Goal: Task Accomplishment & Management: Manage account settings

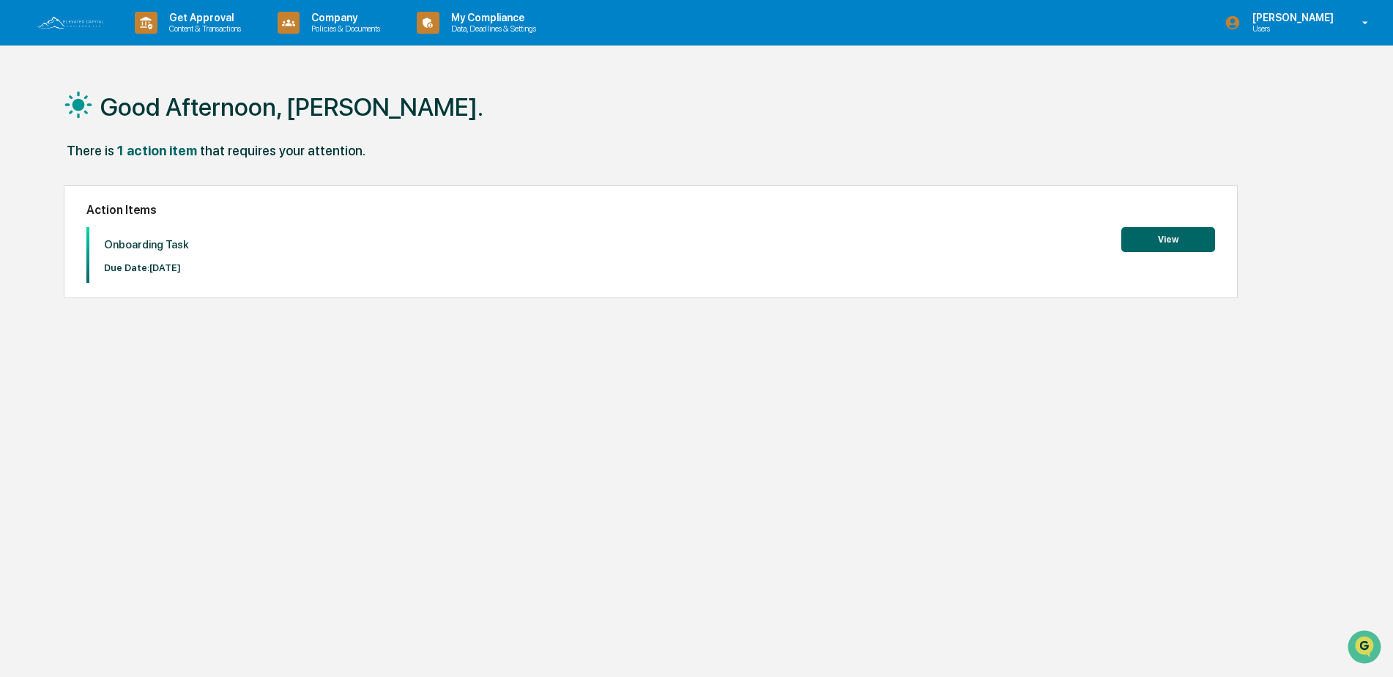
click at [902, 492] on div "Good Afternoon, [PERSON_NAME]. There is 1 action item that requires your attent…" at bounding box center [691, 408] width 1298 height 677
click at [1146, 238] on button "View" at bounding box center [1168, 239] width 94 height 25
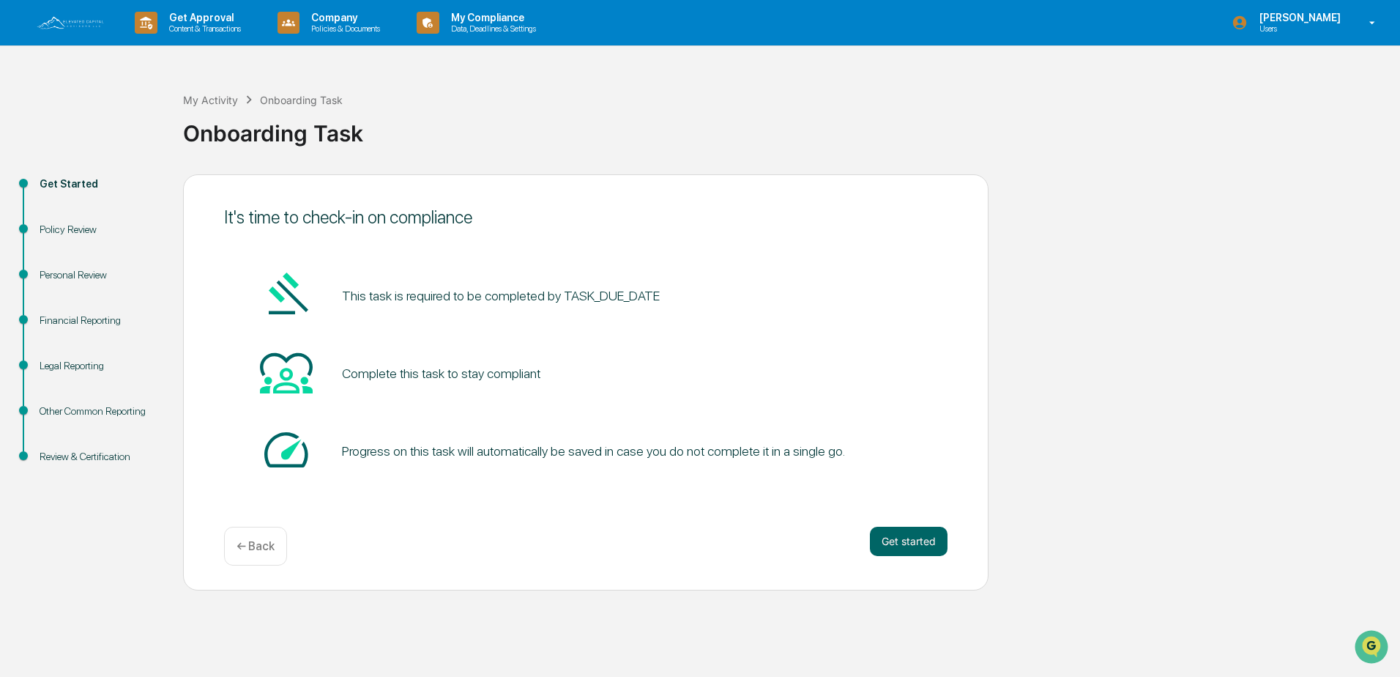
click at [72, 226] on div "Policy Review" at bounding box center [100, 229] width 120 height 15
click at [67, 268] on ul "Get Started Policy Review Personal Review Financial Reporting Legal Reporting O…" at bounding box center [95, 337] width 176 height 327
click at [67, 272] on div "Personal Review" at bounding box center [100, 274] width 120 height 15
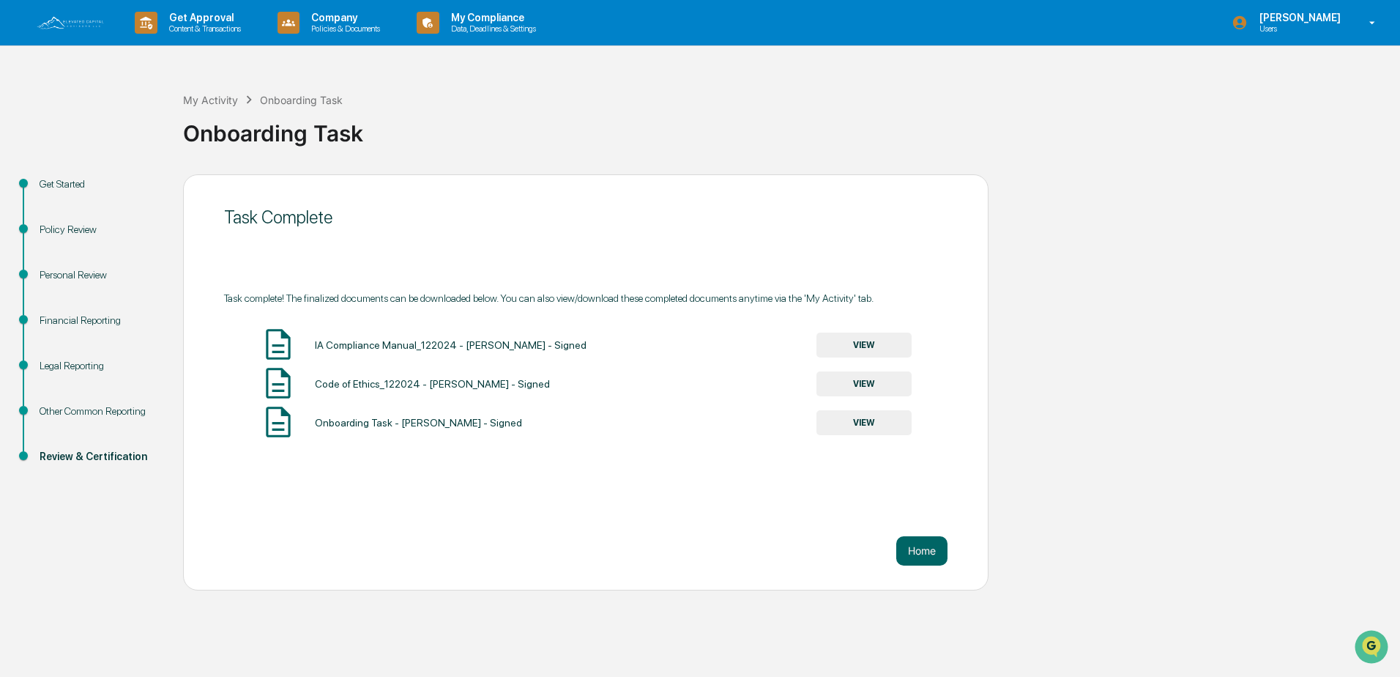
click at [52, 232] on div "Policy Review" at bounding box center [100, 229] width 120 height 15
click at [66, 273] on div "Personal Review" at bounding box center [100, 274] width 120 height 15
drag, startPoint x: 66, startPoint y: 273, endPoint x: 70, endPoint y: 321, distance: 48.5
click at [70, 321] on div "Financial Reporting" at bounding box center [100, 320] width 120 height 15
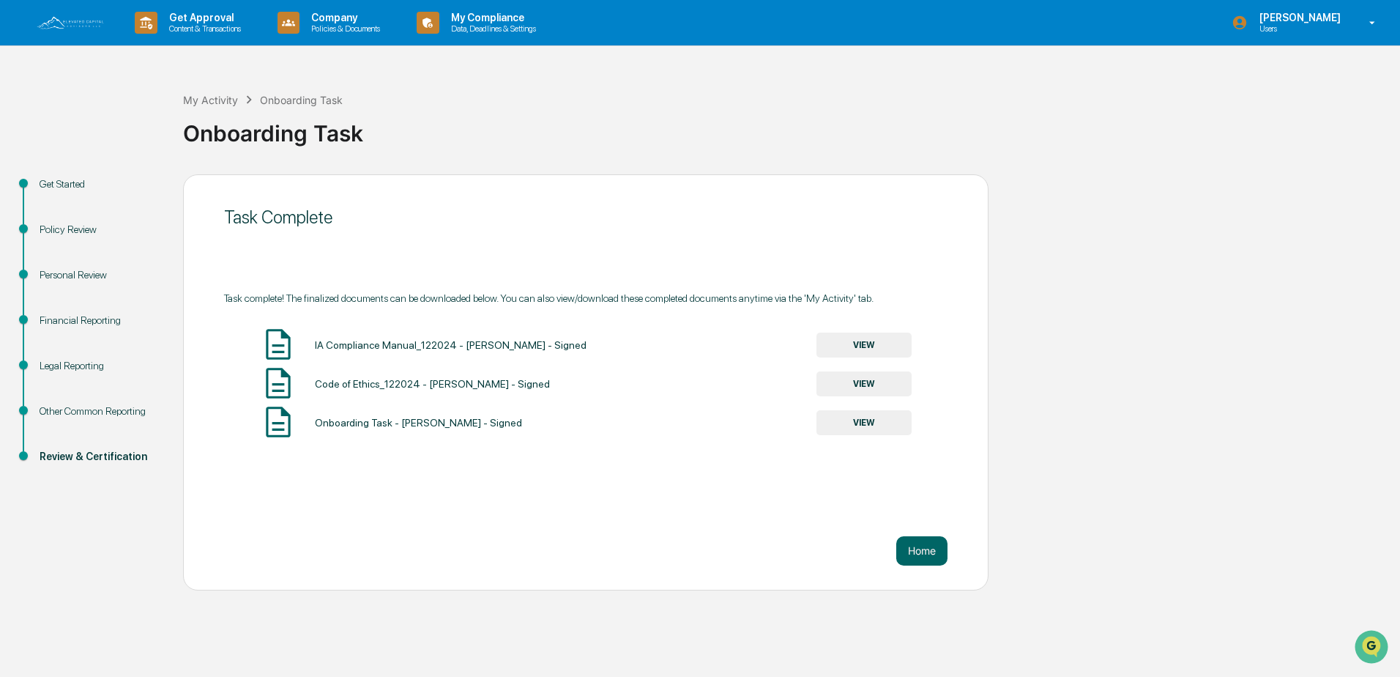
click at [888, 554] on div "Home" at bounding box center [585, 550] width 723 height 29
click at [918, 557] on button "Home" at bounding box center [921, 550] width 51 height 29
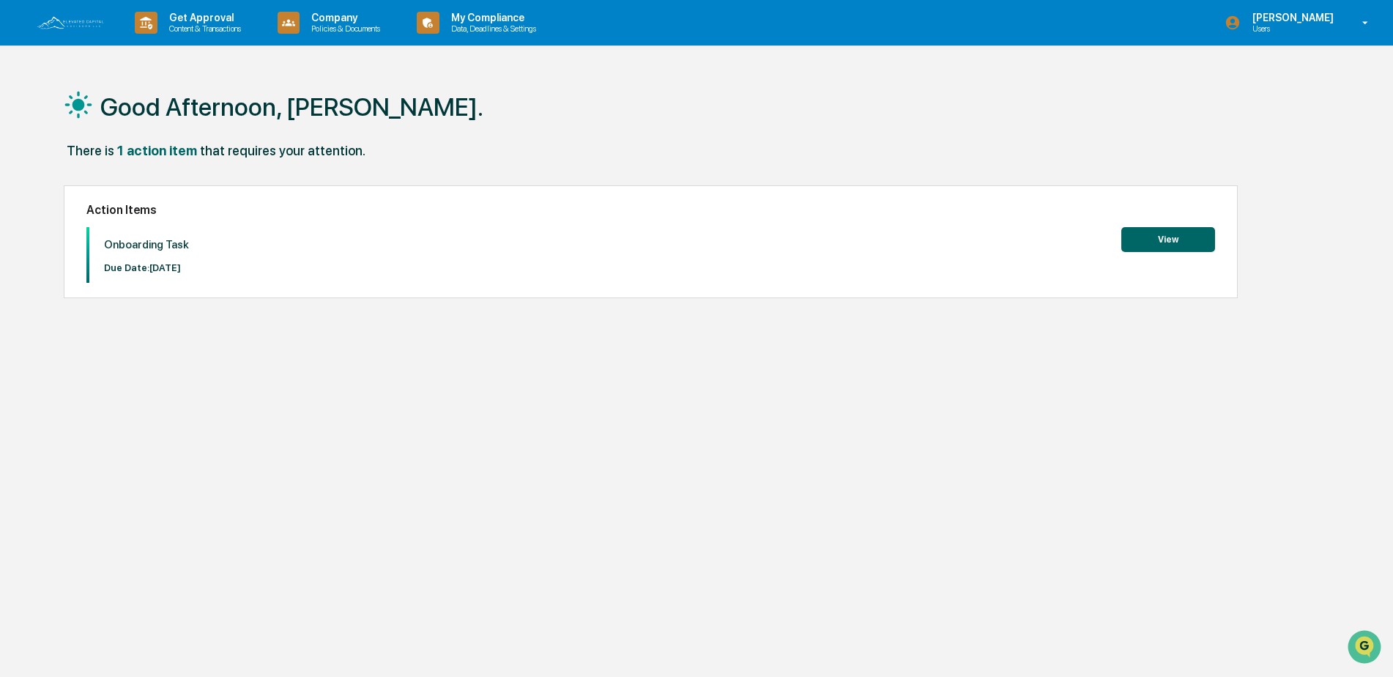
click at [1184, 243] on button "View" at bounding box center [1168, 239] width 94 height 25
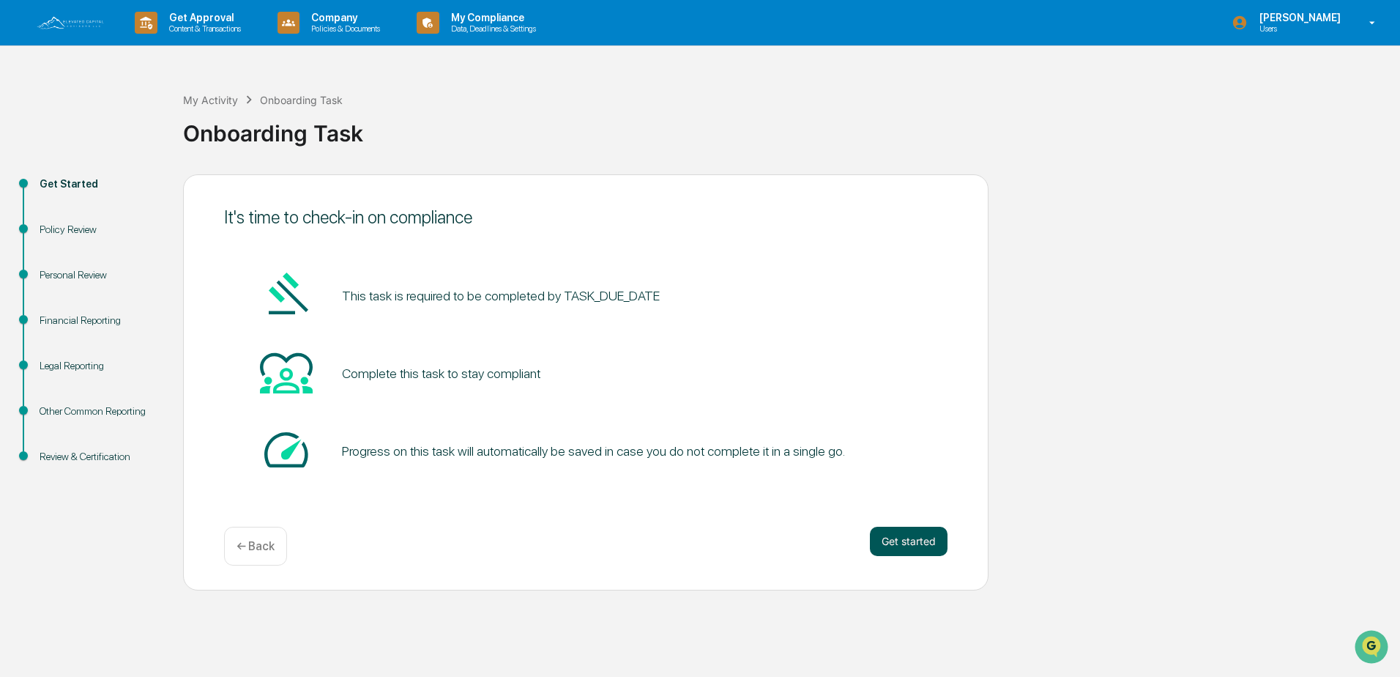
click at [915, 535] on button "Get started" at bounding box center [909, 541] width 78 height 29
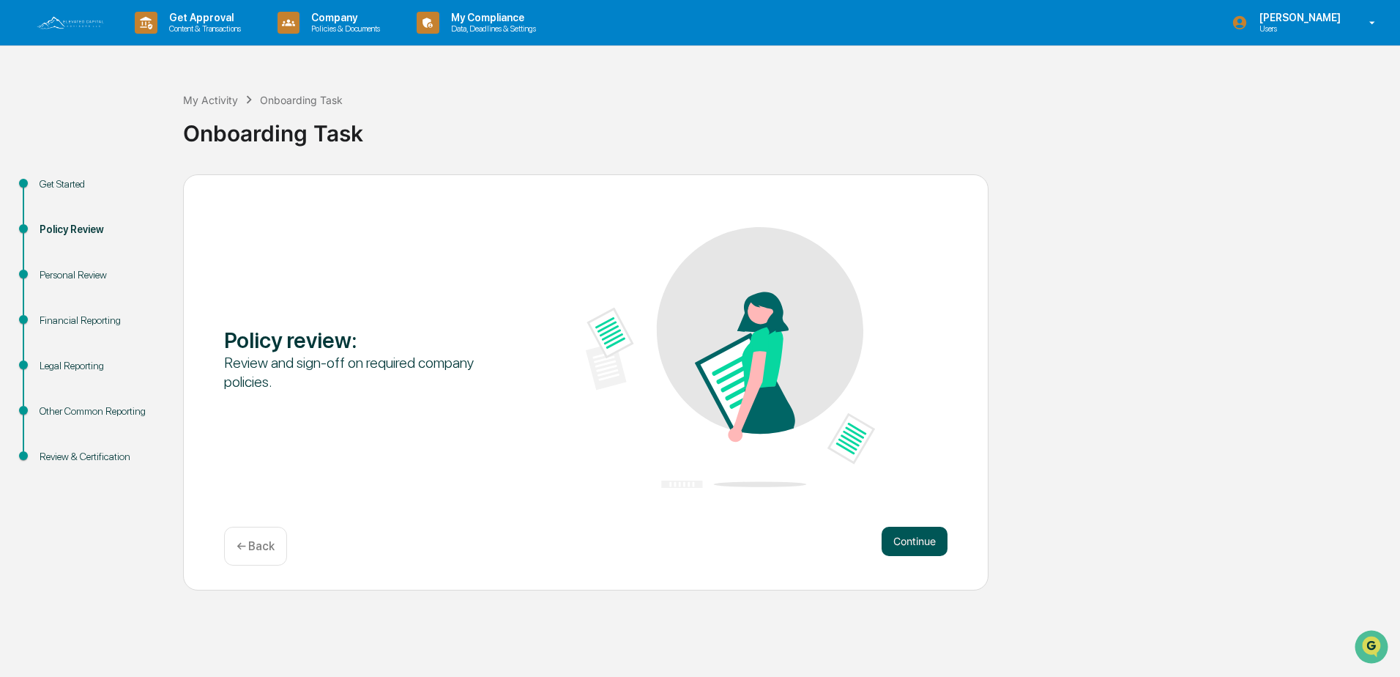
click at [905, 534] on button "Continue" at bounding box center [915, 541] width 66 height 29
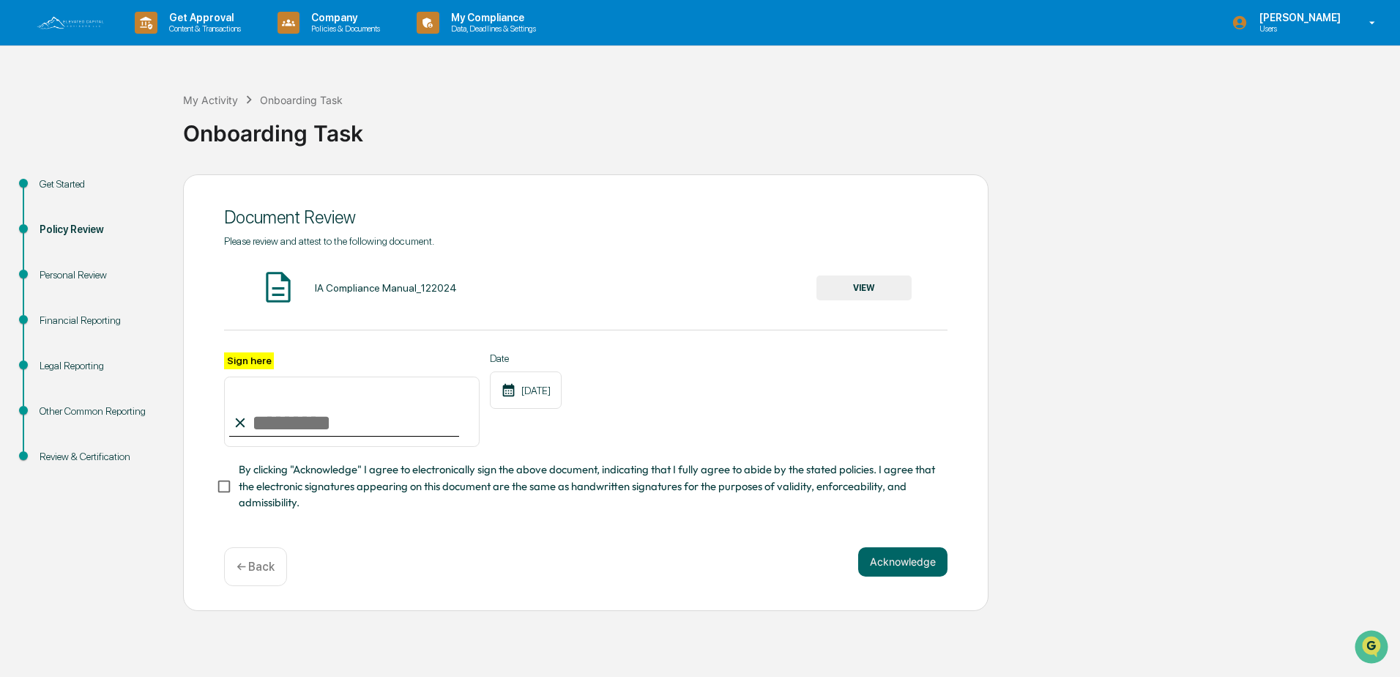
click at [263, 573] on p "← Back" at bounding box center [256, 566] width 38 height 14
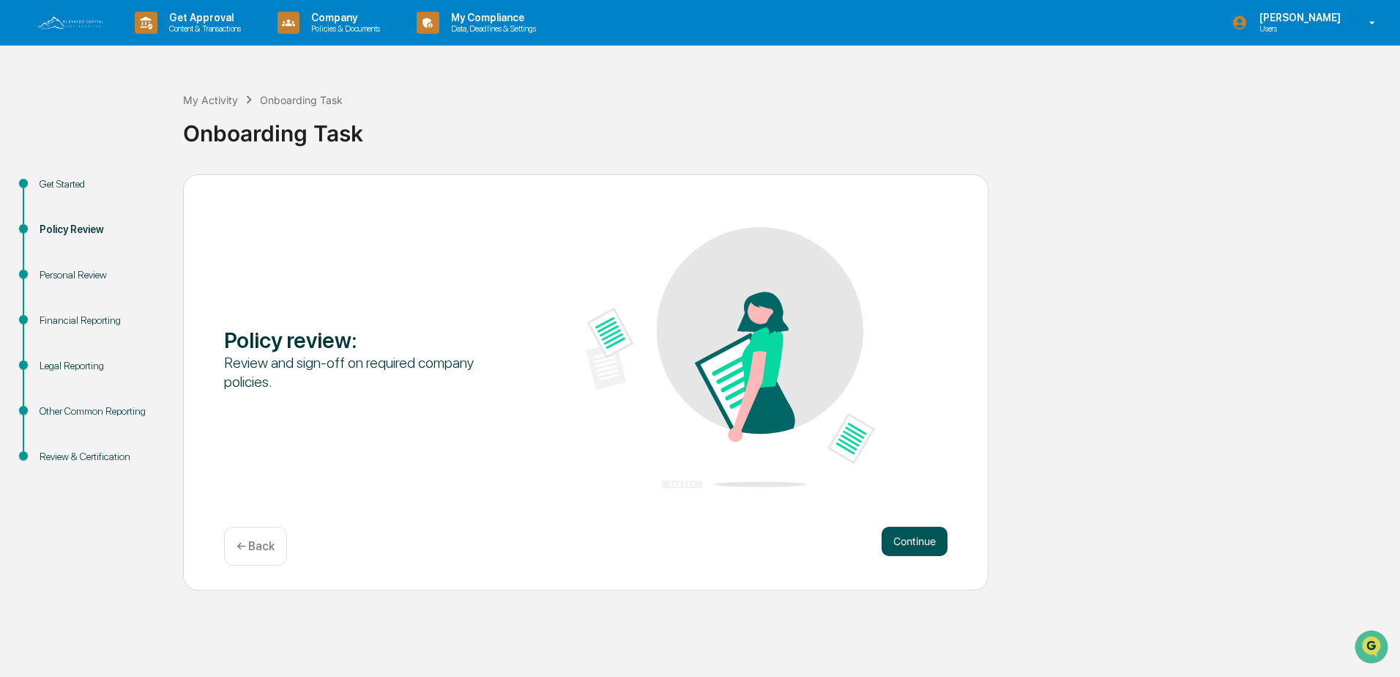
click at [897, 546] on button "Continue" at bounding box center [915, 541] width 66 height 29
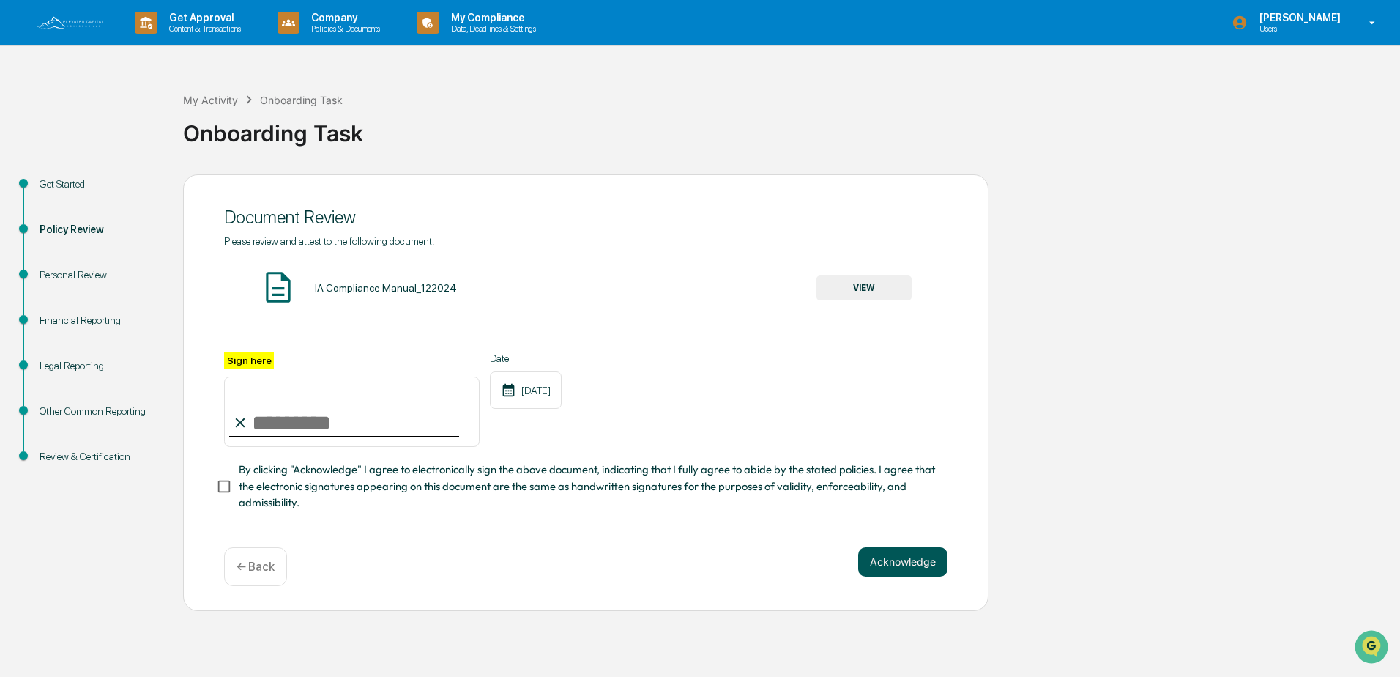
click at [899, 568] on button "Acknowledge" at bounding box center [902, 561] width 89 height 29
click at [64, 272] on div "Personal Review" at bounding box center [100, 274] width 120 height 15
click at [64, 218] on div "Get Started" at bounding box center [100, 201] width 144 height 45
click at [73, 282] on div "Personal Review" at bounding box center [100, 274] width 120 height 15
click at [78, 322] on div "Financial Reporting" at bounding box center [100, 320] width 120 height 15
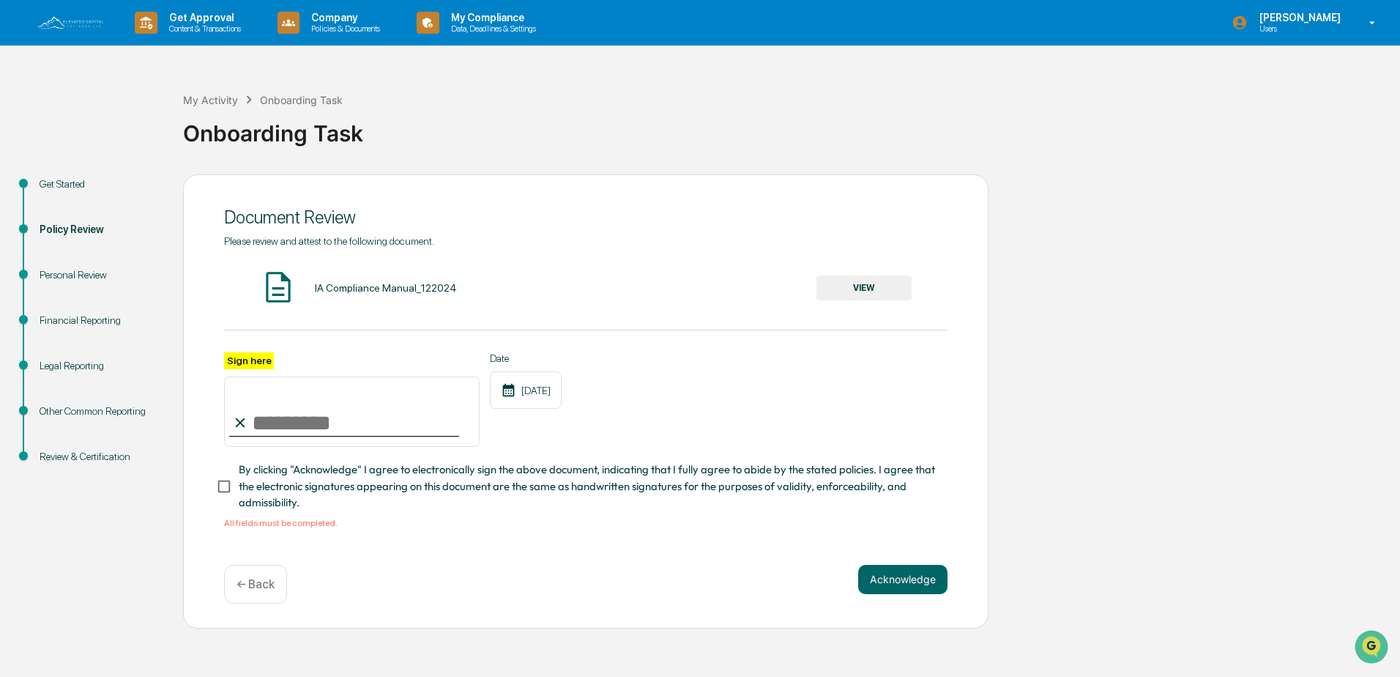
click at [287, 423] on input "Sign here" at bounding box center [352, 411] width 256 height 70
type input "**********"
click at [917, 589] on button "Acknowledge" at bounding box center [902, 579] width 89 height 29
click at [870, 580] on button "Acknowledge" at bounding box center [902, 579] width 89 height 29
click at [874, 593] on button "Acknowledge" at bounding box center [902, 579] width 89 height 29
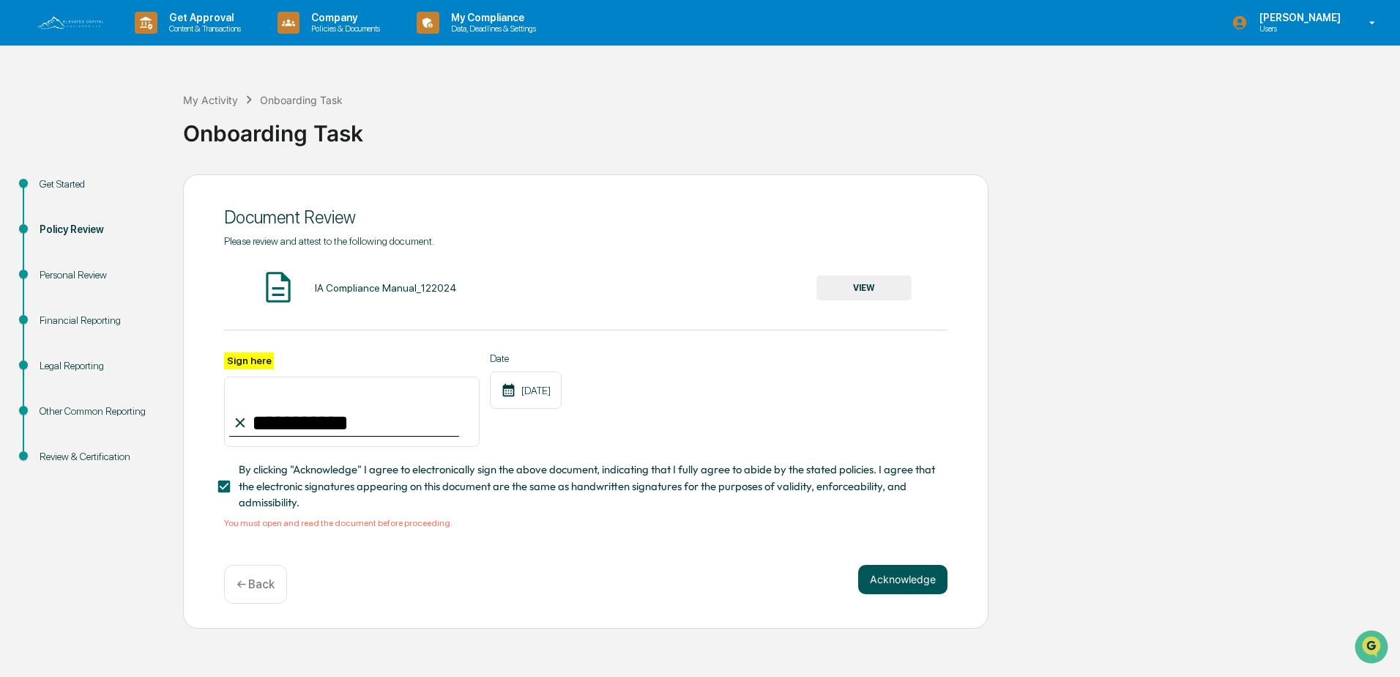
click at [901, 574] on button "Acknowledge" at bounding box center [902, 579] width 89 height 29
click at [901, 575] on button "Acknowledge" at bounding box center [902, 579] width 89 height 29
click at [847, 293] on button "VIEW" at bounding box center [863, 287] width 95 height 25
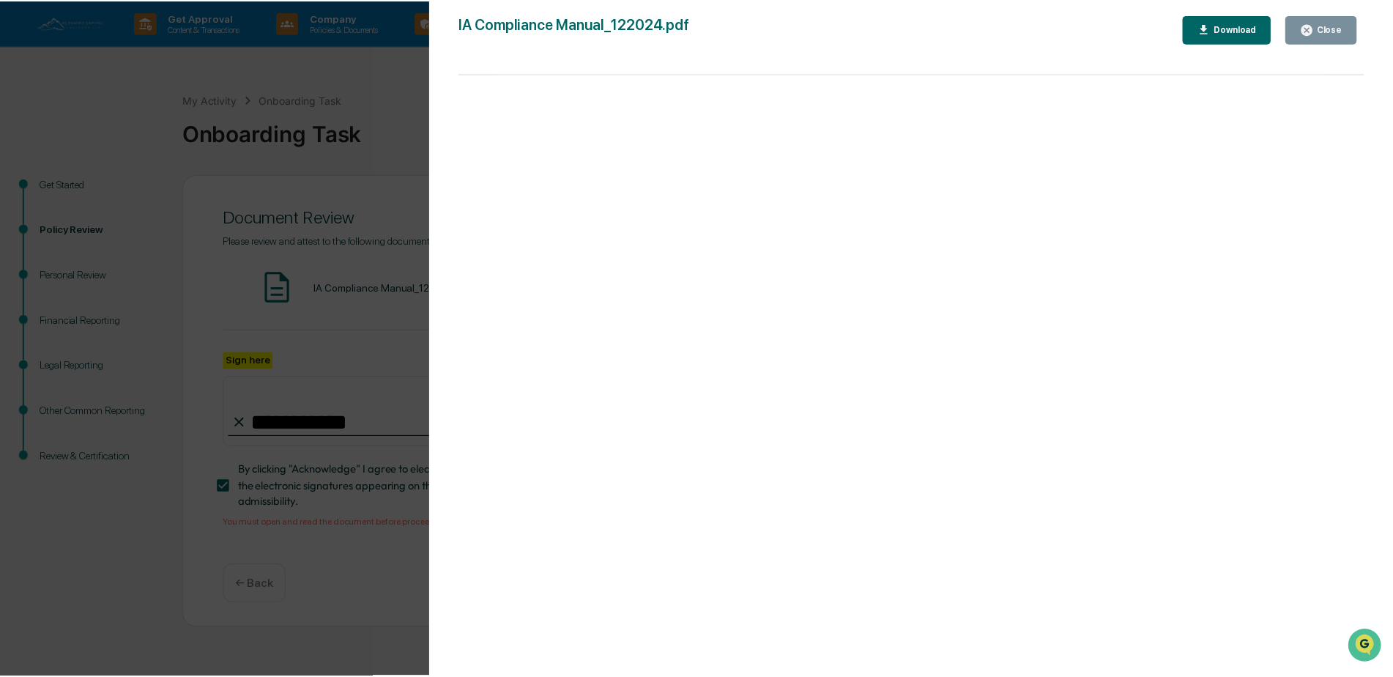
scroll to position [2636, 0]
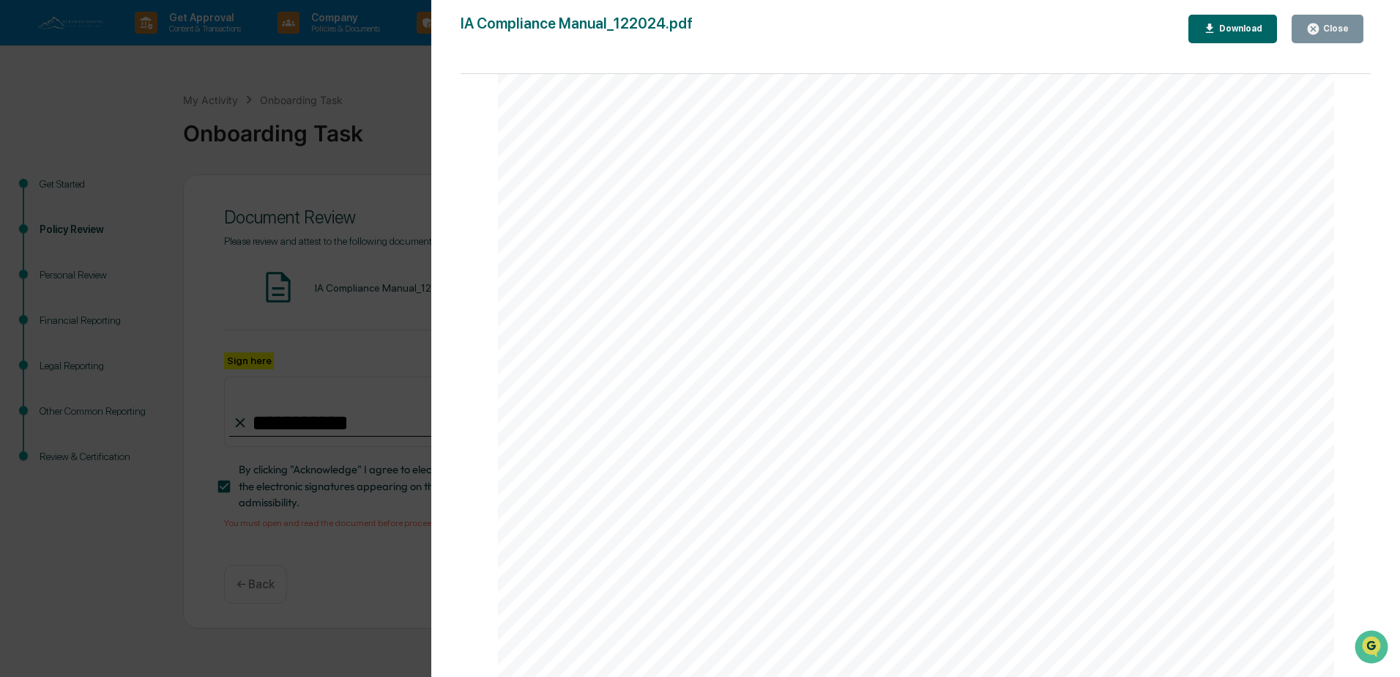
click at [1337, 37] on button "Close" at bounding box center [1328, 29] width 72 height 29
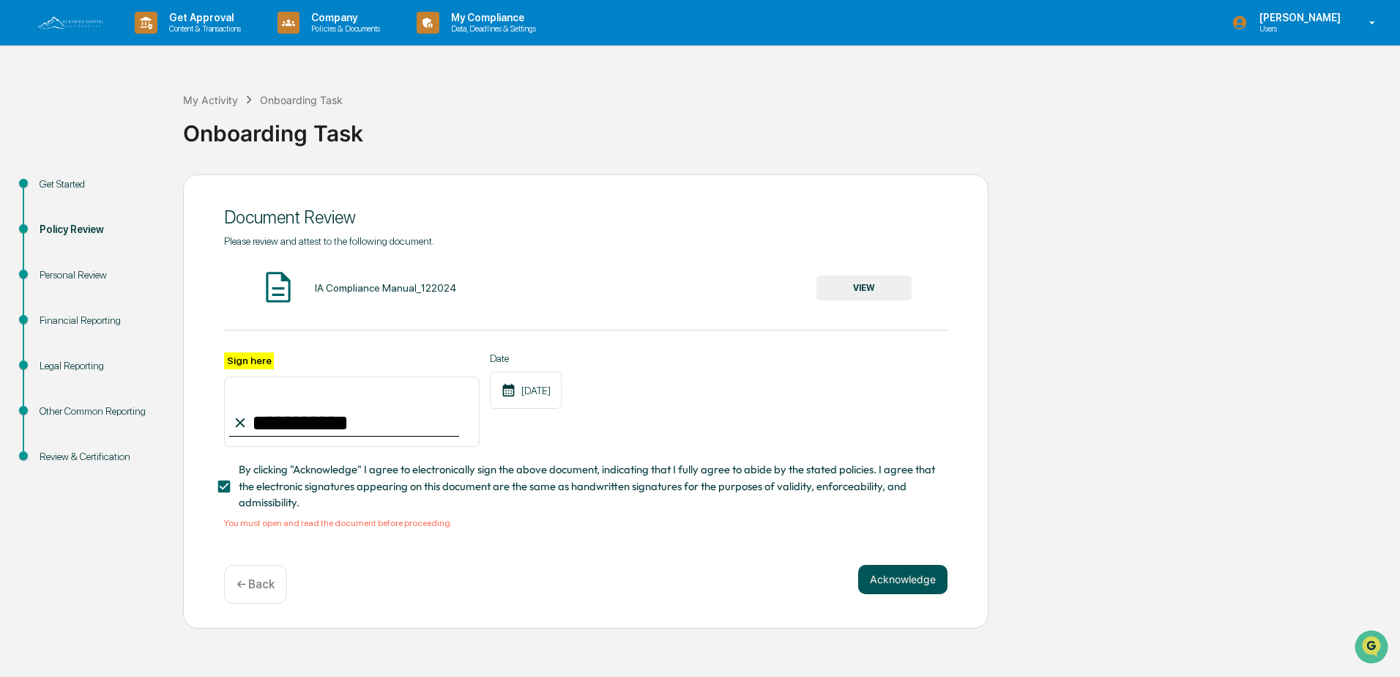
click at [890, 585] on button "Acknowledge" at bounding box center [902, 579] width 89 height 29
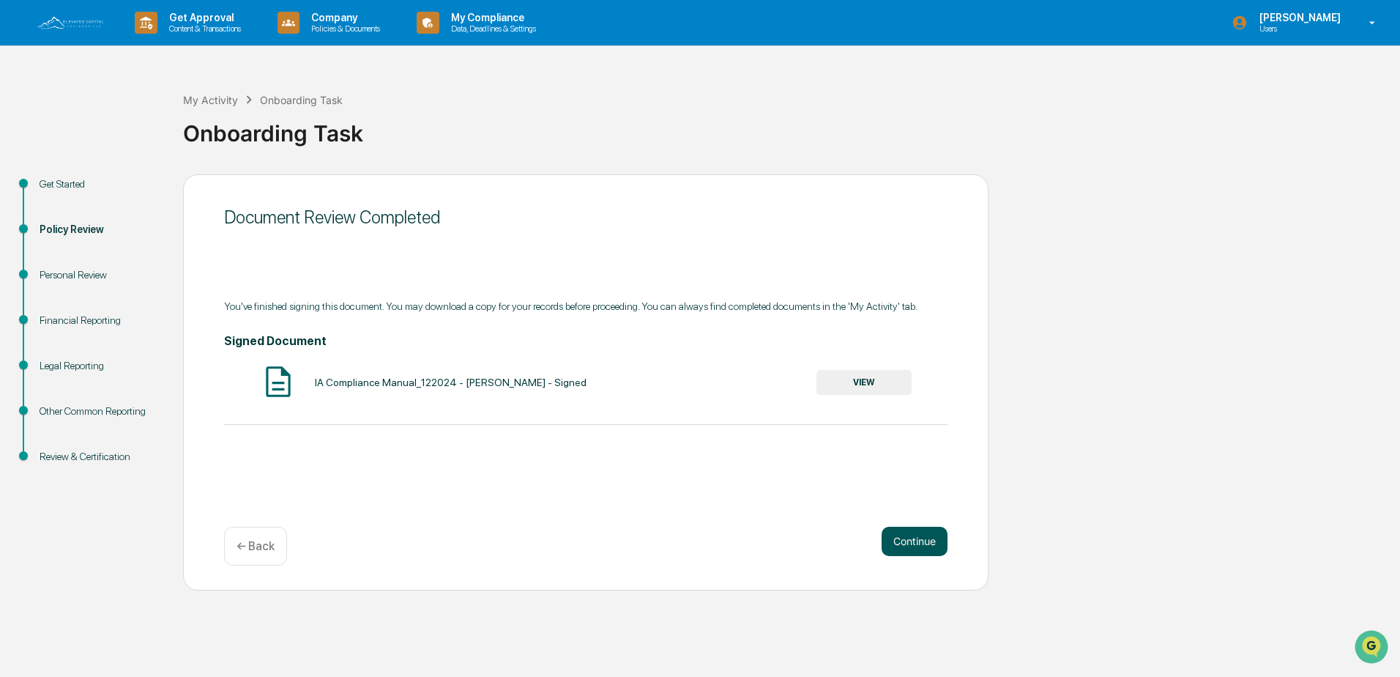
click at [896, 535] on button "Continue" at bounding box center [915, 541] width 66 height 29
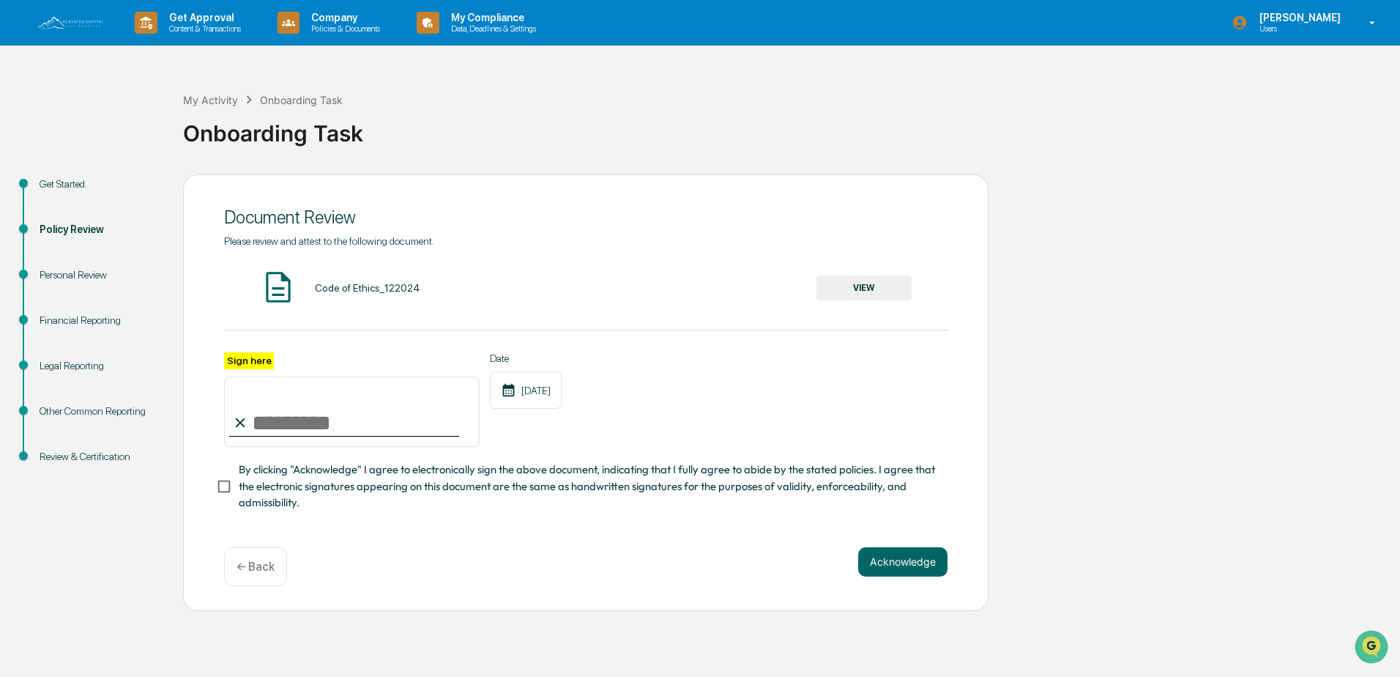
click at [856, 287] on button "VIEW" at bounding box center [863, 287] width 95 height 25
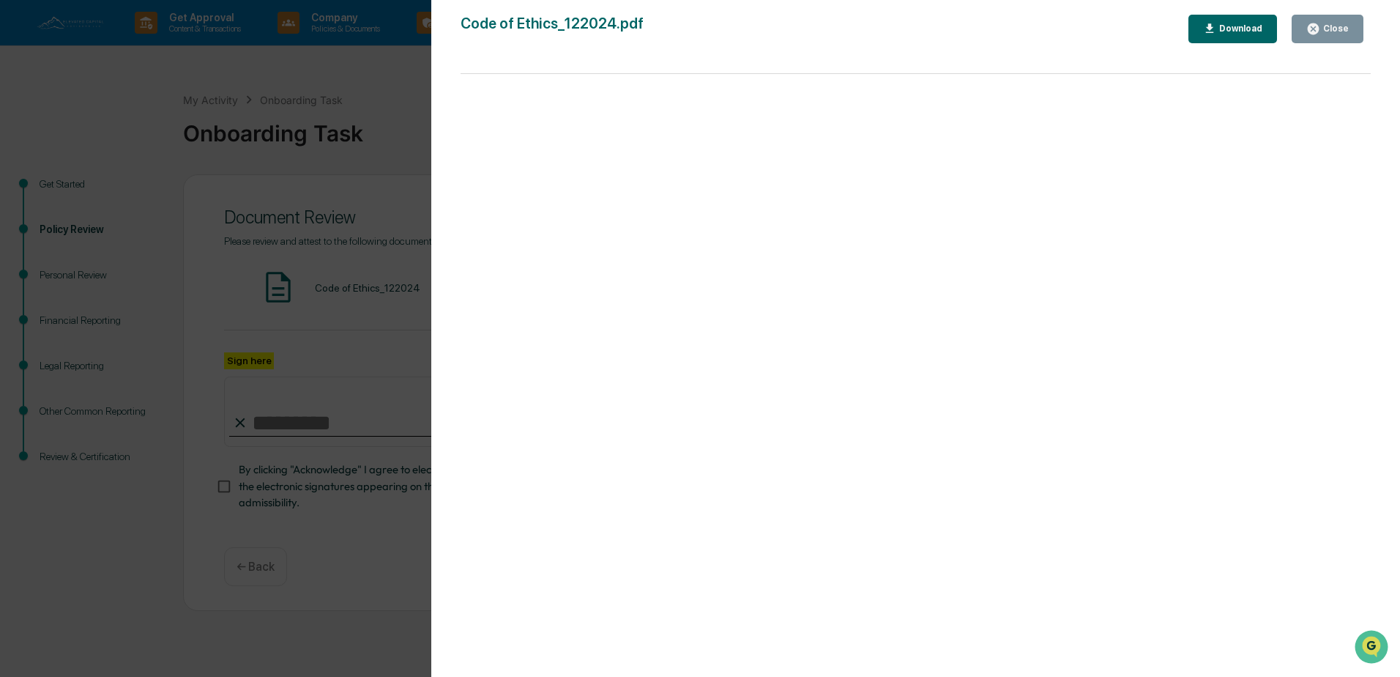
click at [1331, 31] on div "Close" at bounding box center [1334, 28] width 29 height 10
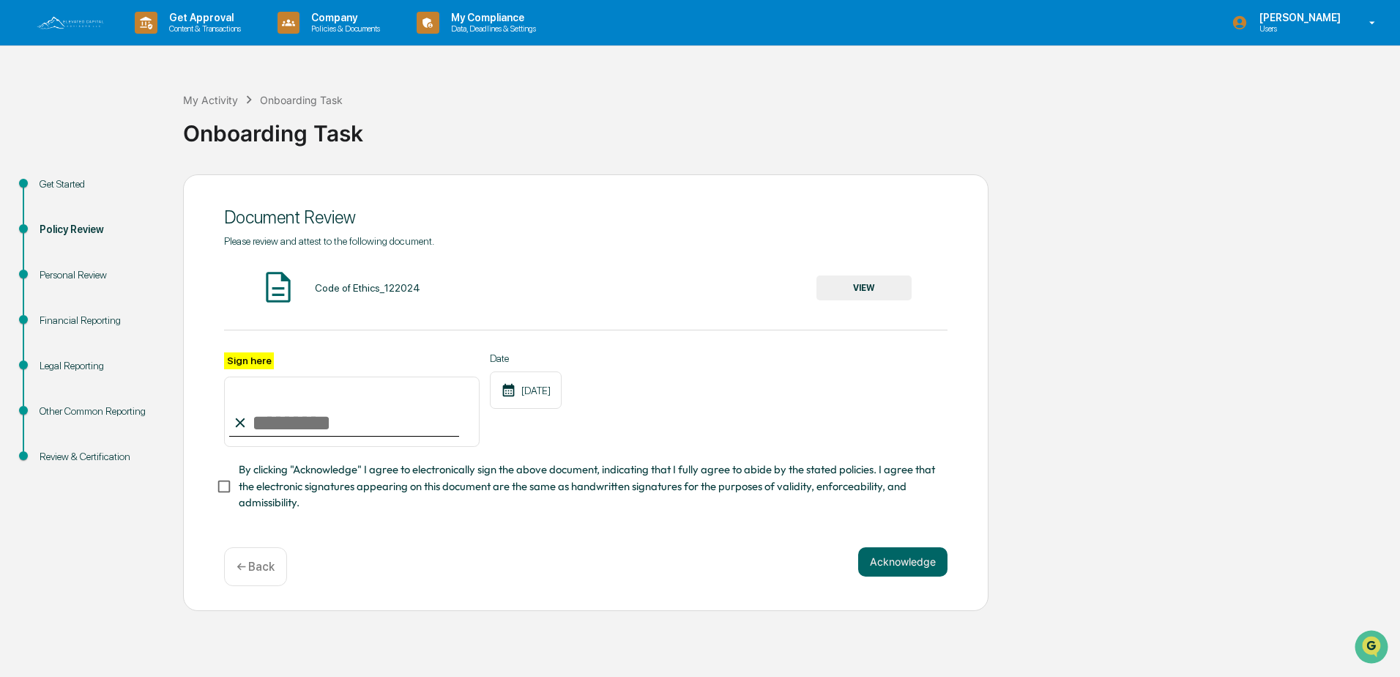
click at [301, 423] on input "Sign here" at bounding box center [352, 411] width 256 height 70
type input "**********"
click at [902, 571] on button "Acknowledge" at bounding box center [902, 561] width 89 height 29
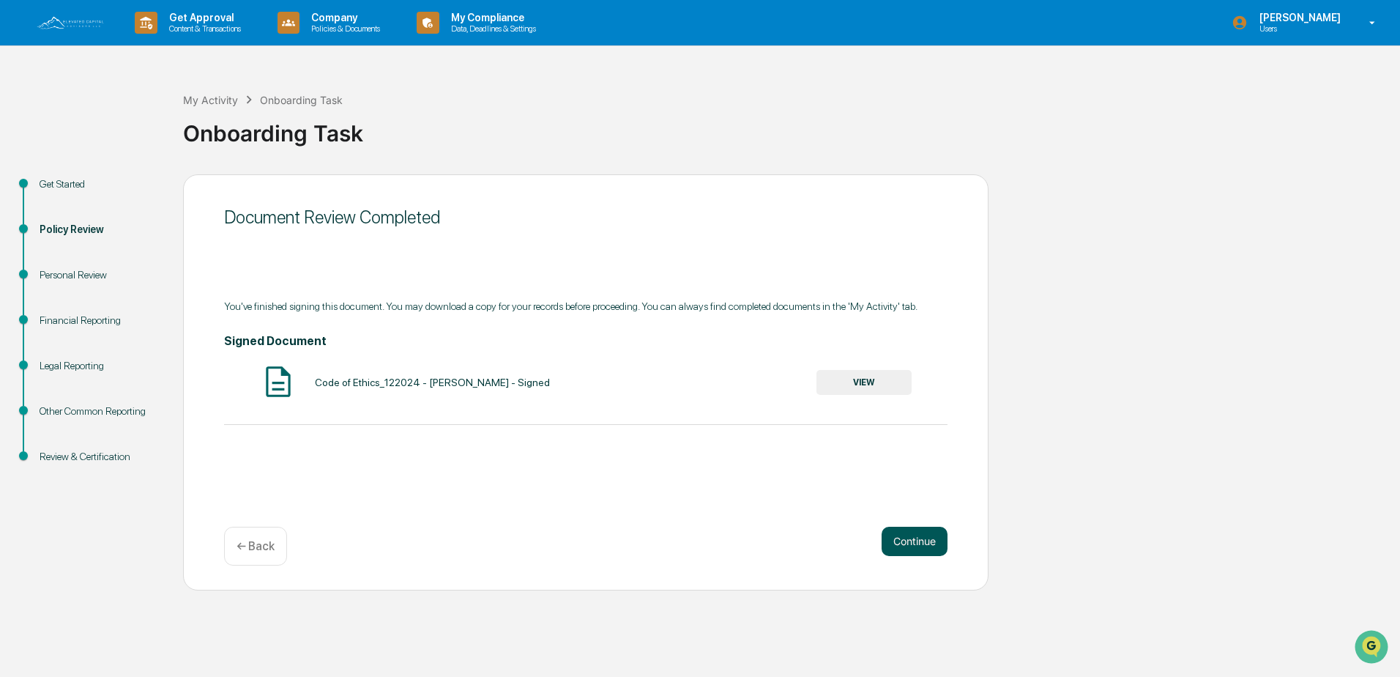
click at [920, 540] on button "Continue" at bounding box center [915, 541] width 66 height 29
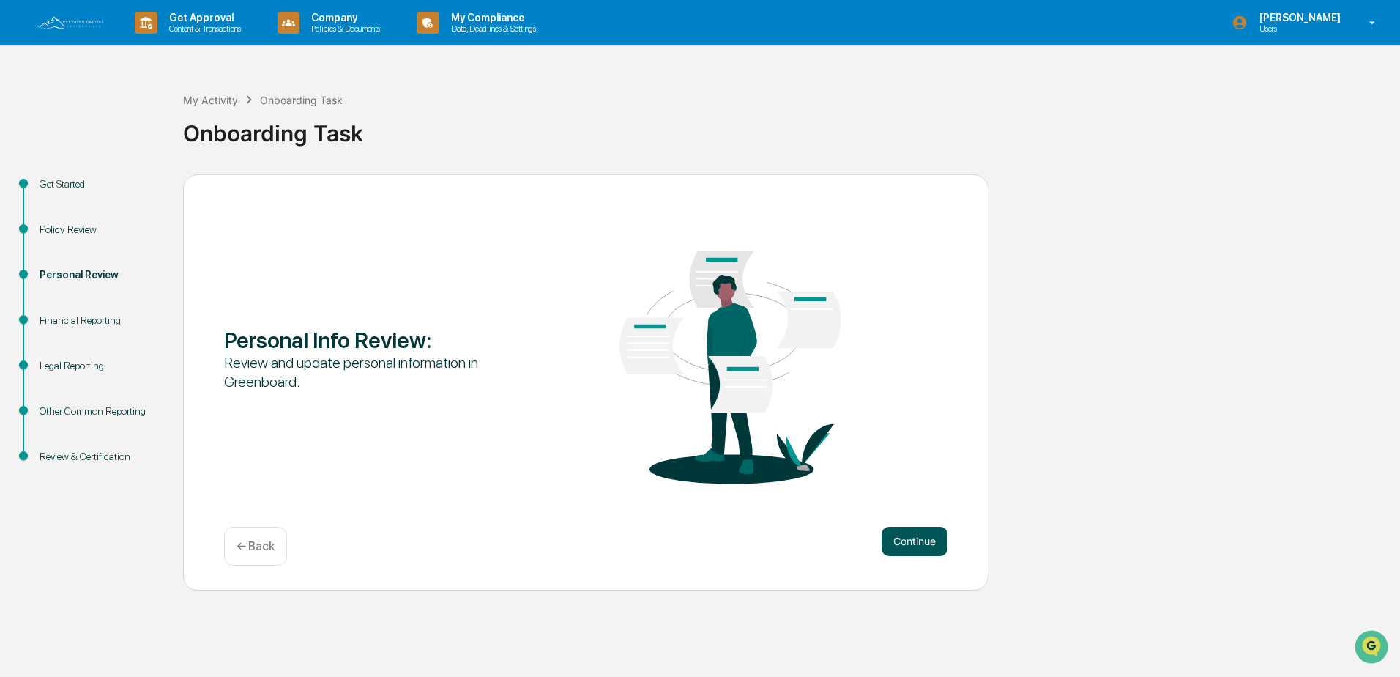
click at [888, 549] on button "Continue" at bounding box center [915, 541] width 66 height 29
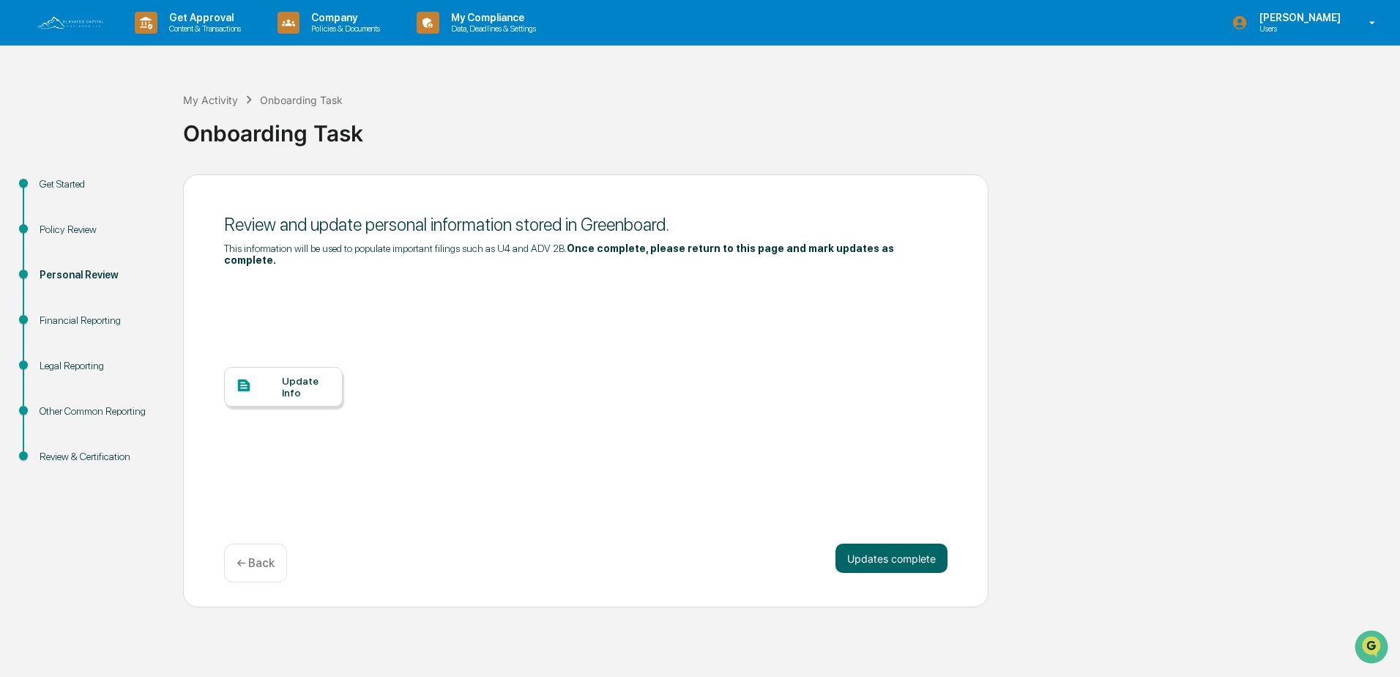
click at [888, 550] on button "Updates complete" at bounding box center [892, 557] width 112 height 29
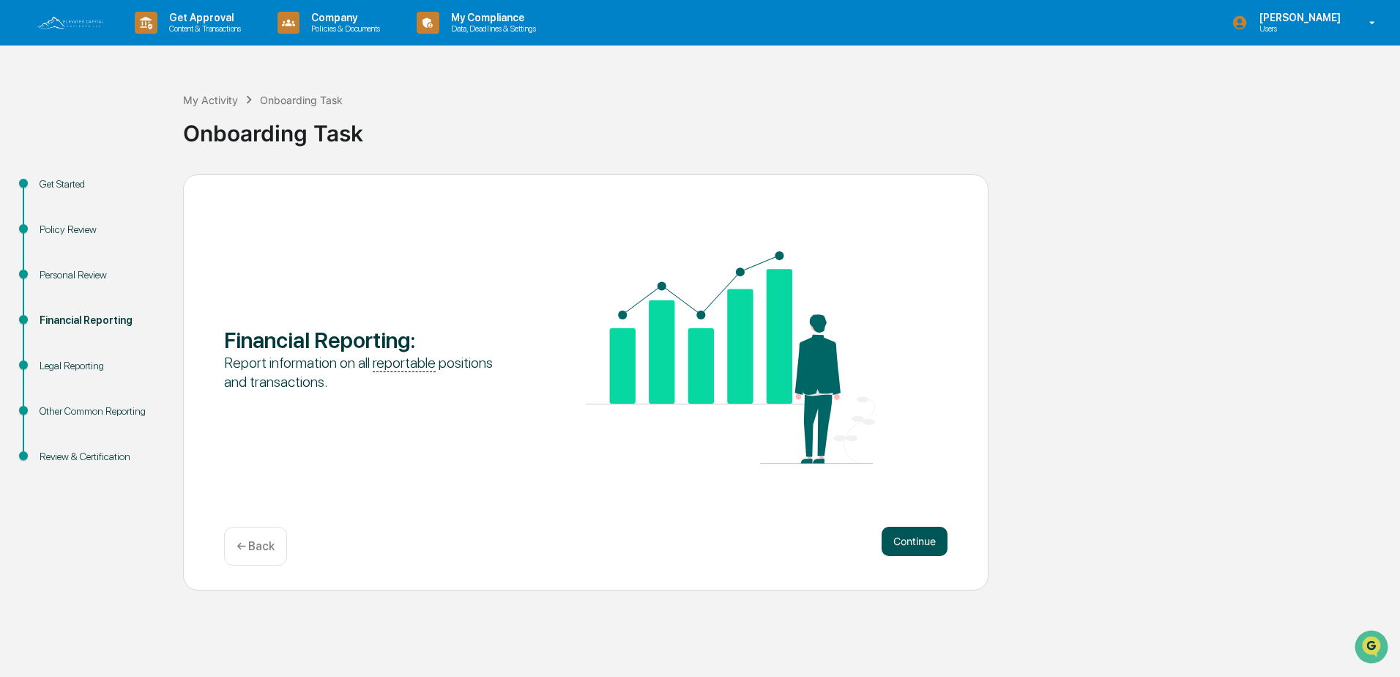
click at [920, 542] on button "Continue" at bounding box center [915, 541] width 66 height 29
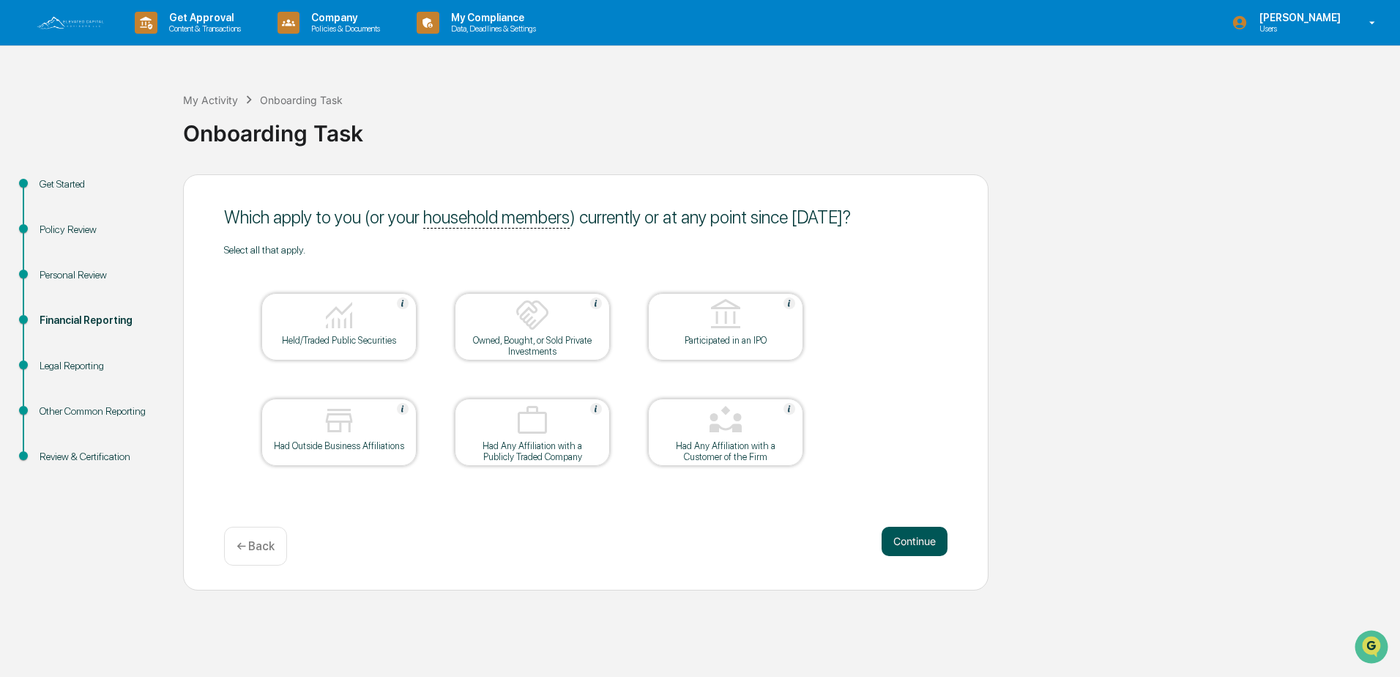
click at [918, 539] on button "Continue" at bounding box center [915, 541] width 66 height 29
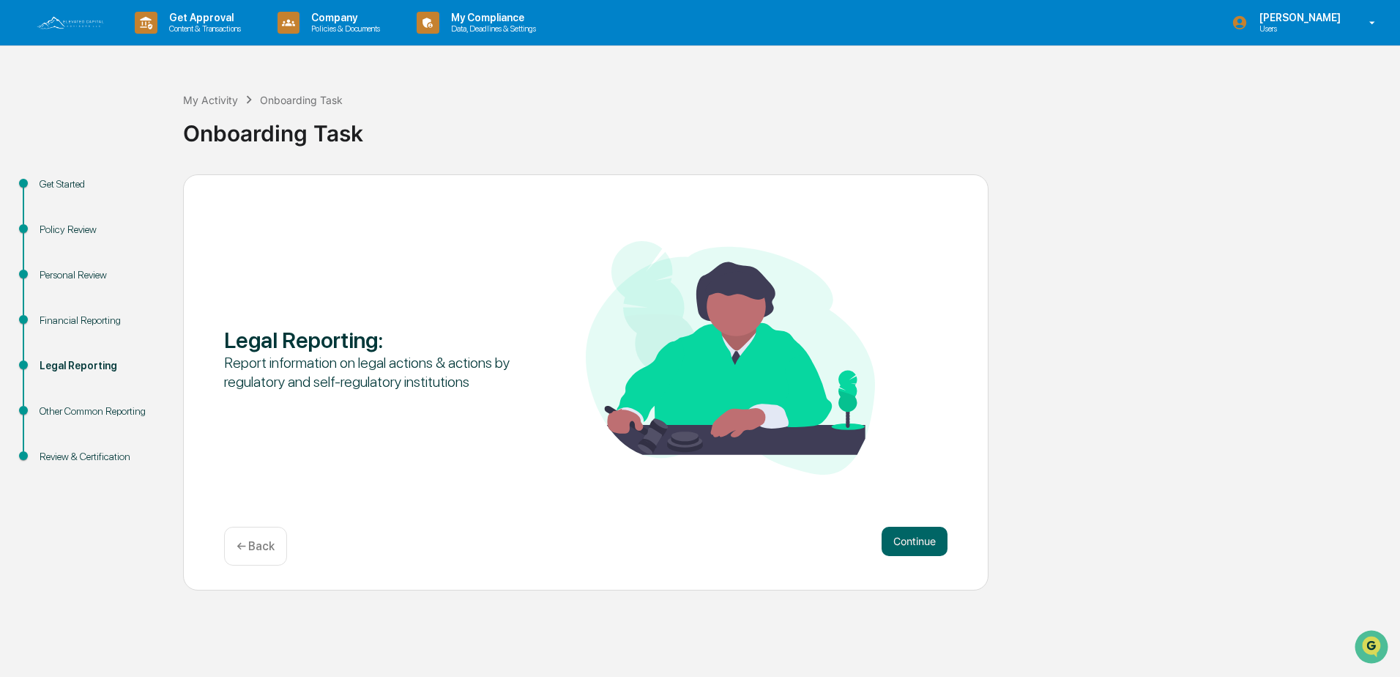
click at [258, 551] on p "← Back" at bounding box center [256, 546] width 38 height 14
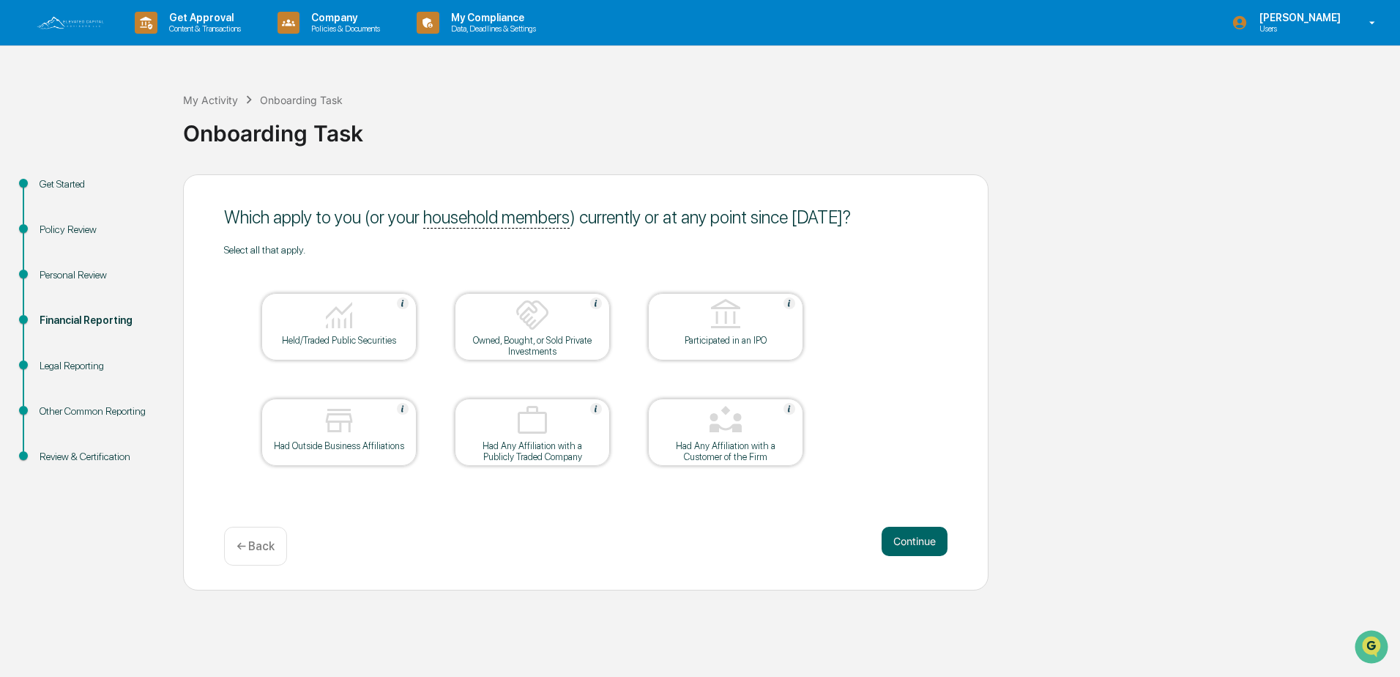
click at [386, 338] on div "Held/Traded Public Securities" at bounding box center [339, 340] width 132 height 11
click at [384, 336] on div "Held/Traded Public Securities" at bounding box center [339, 340] width 132 height 11
click at [77, 272] on div "Personal Review" at bounding box center [100, 274] width 120 height 15
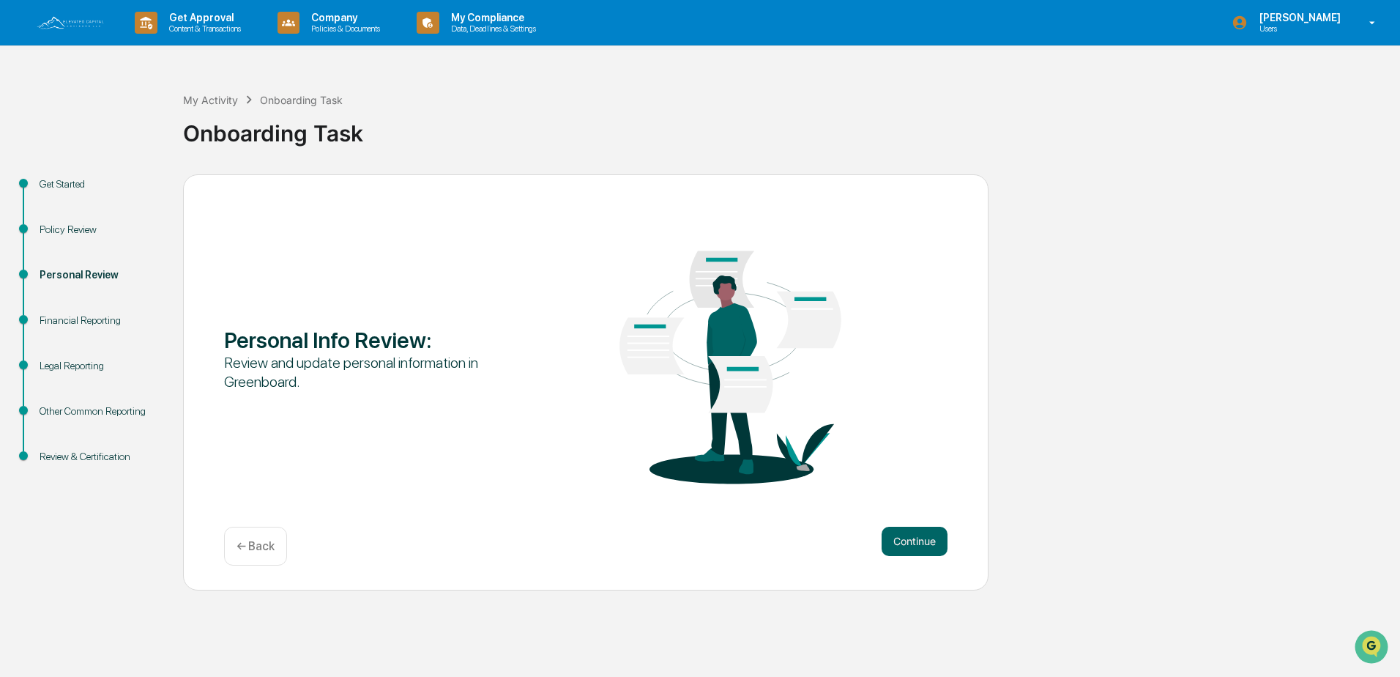
click at [72, 319] on div "Financial Reporting" at bounding box center [100, 320] width 120 height 15
click at [154, 21] on icon at bounding box center [146, 23] width 23 height 23
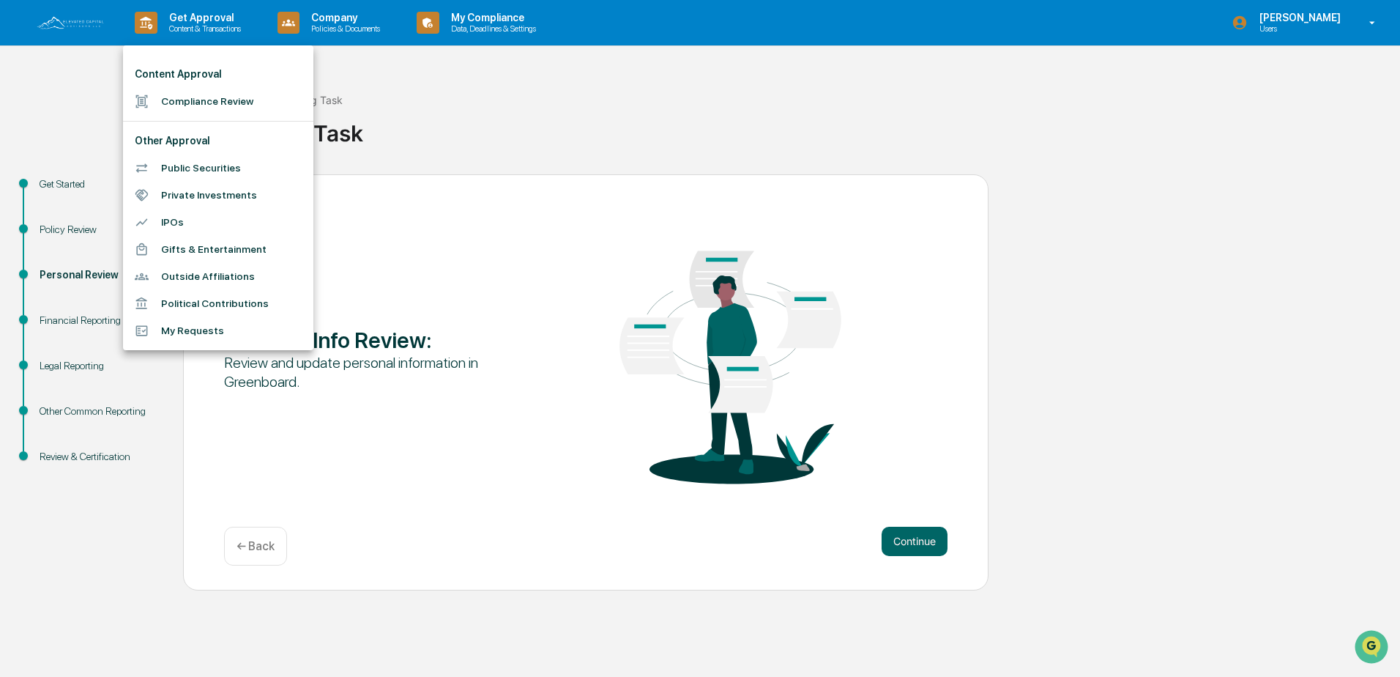
click at [409, 93] on div at bounding box center [700, 338] width 1400 height 677
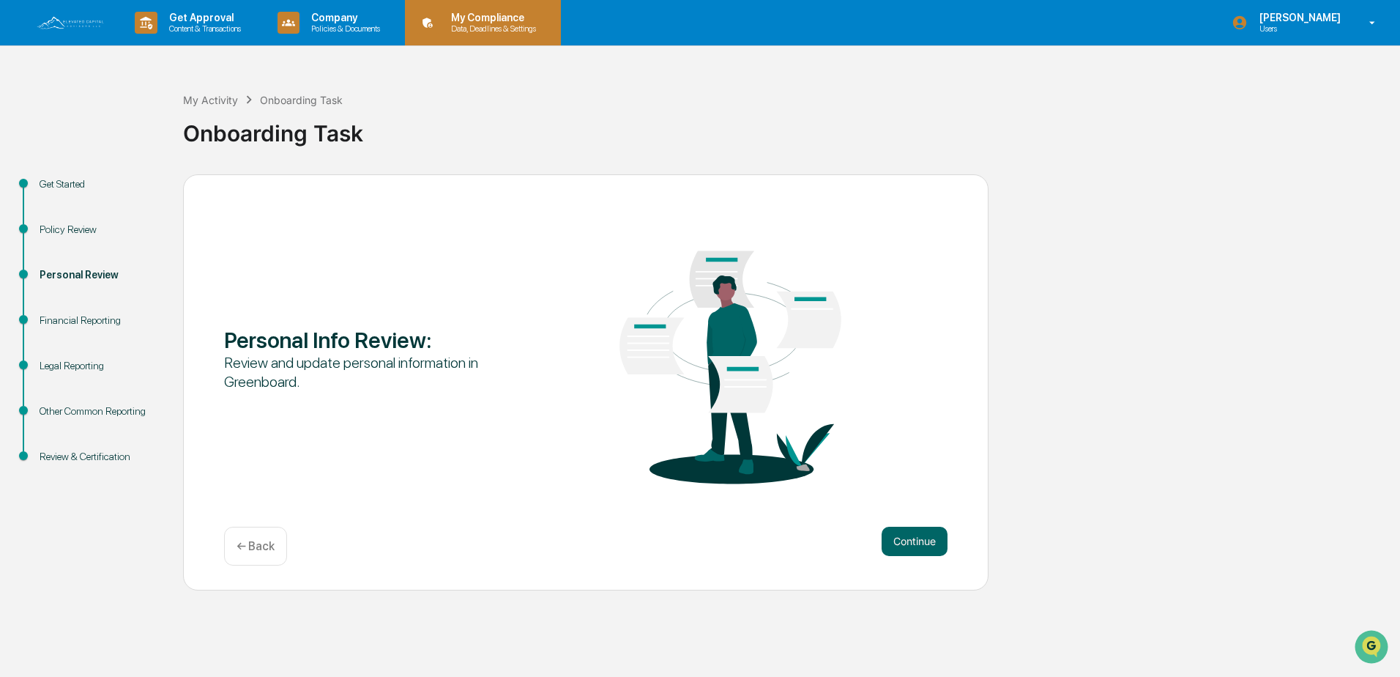
click at [491, 20] on p "My Compliance" at bounding box center [491, 18] width 104 height 12
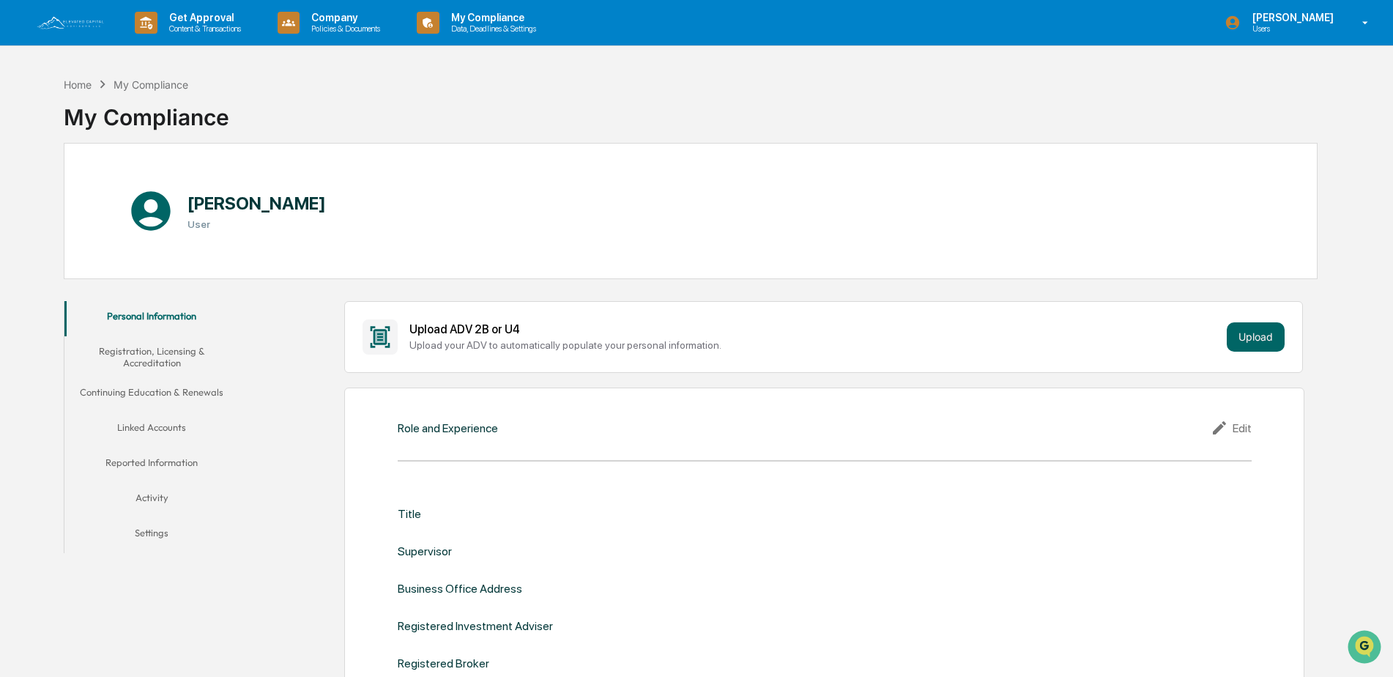
click at [144, 428] on button "Linked Accounts" at bounding box center [151, 429] width 175 height 35
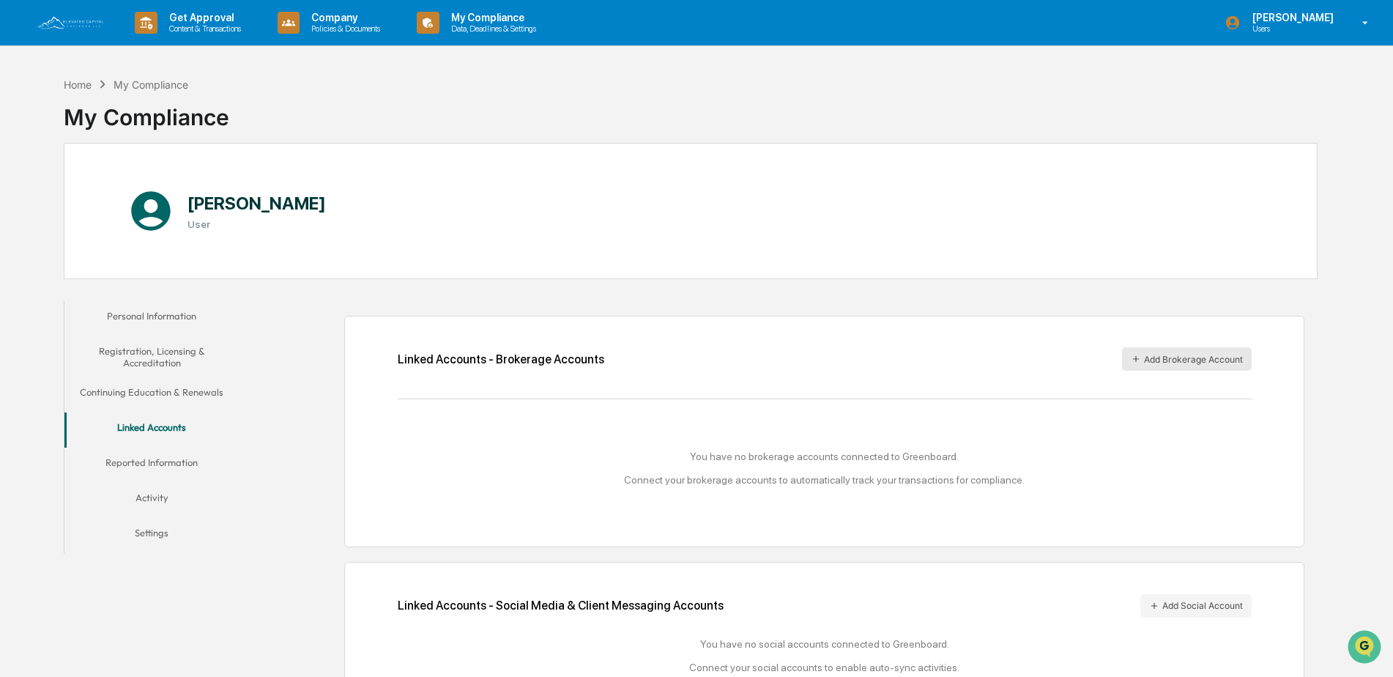
click at [1178, 351] on button "Add Brokerage Account" at bounding box center [1187, 358] width 130 height 23
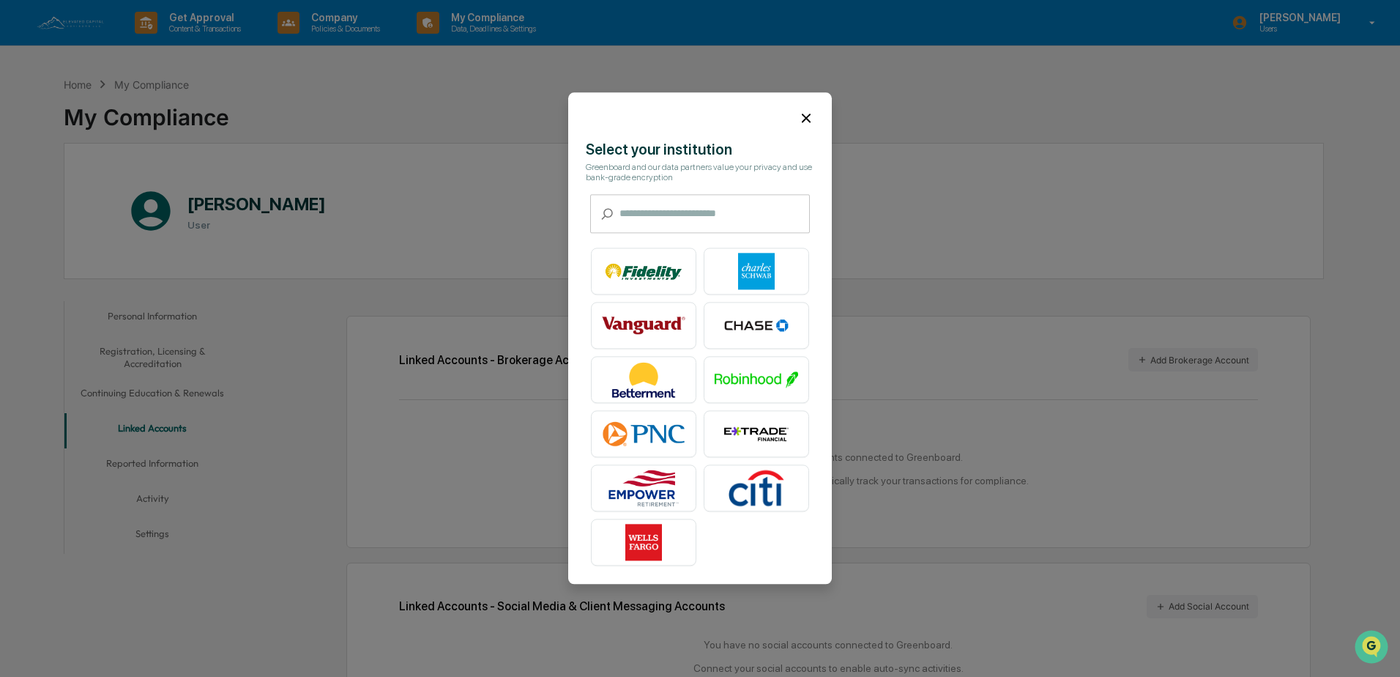
click at [801, 119] on icon at bounding box center [806, 118] width 16 height 16
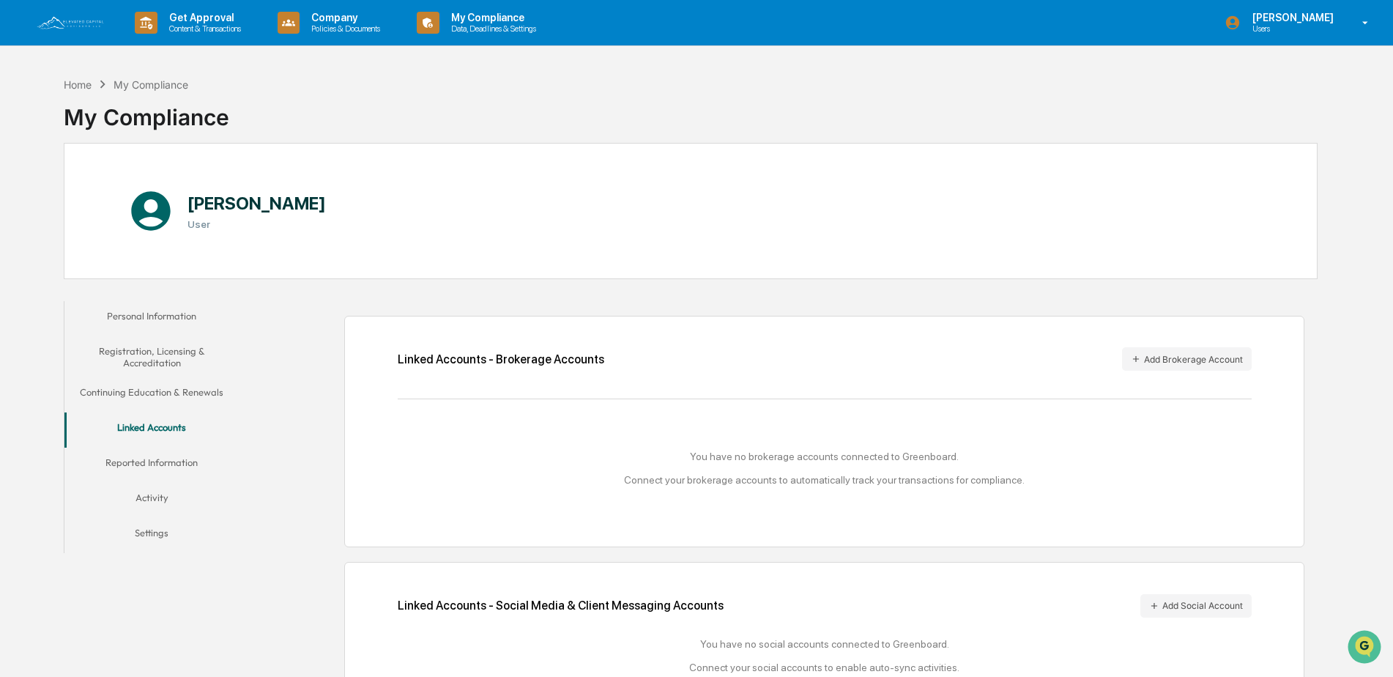
click at [146, 313] on button "Personal Information" at bounding box center [151, 318] width 175 height 35
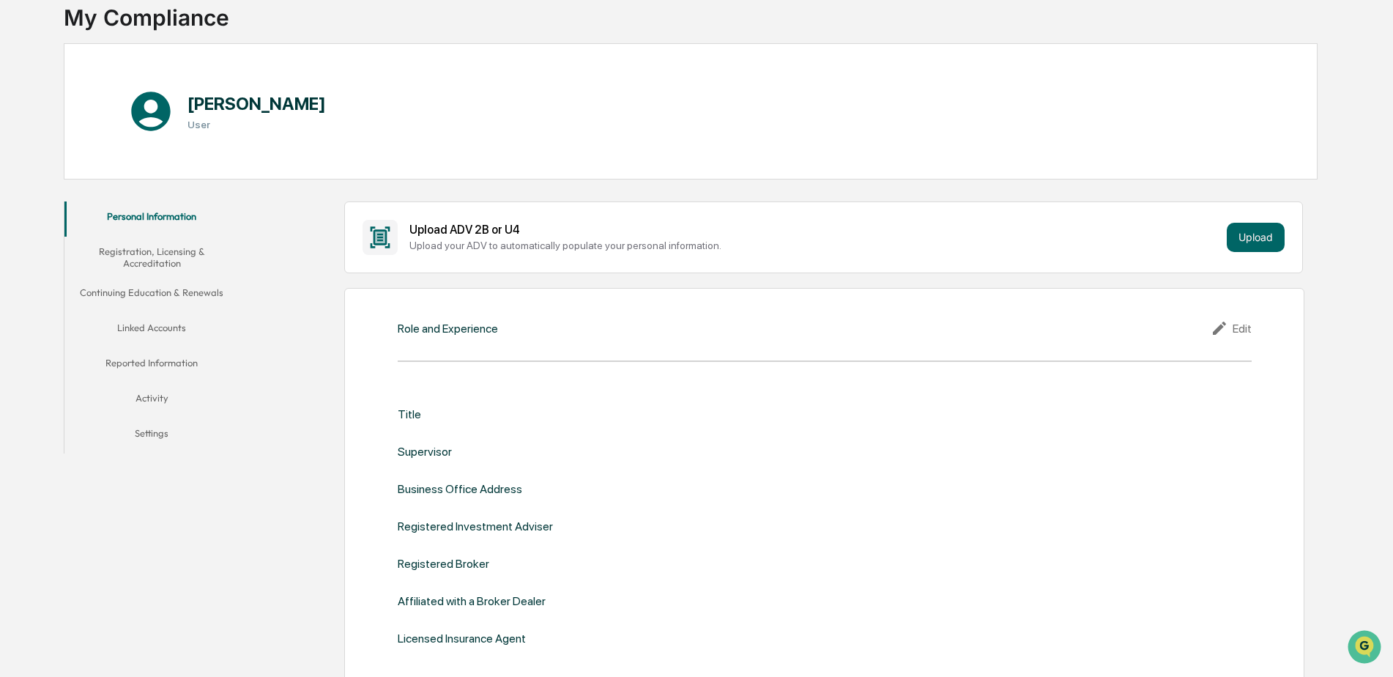
scroll to position [73, 0]
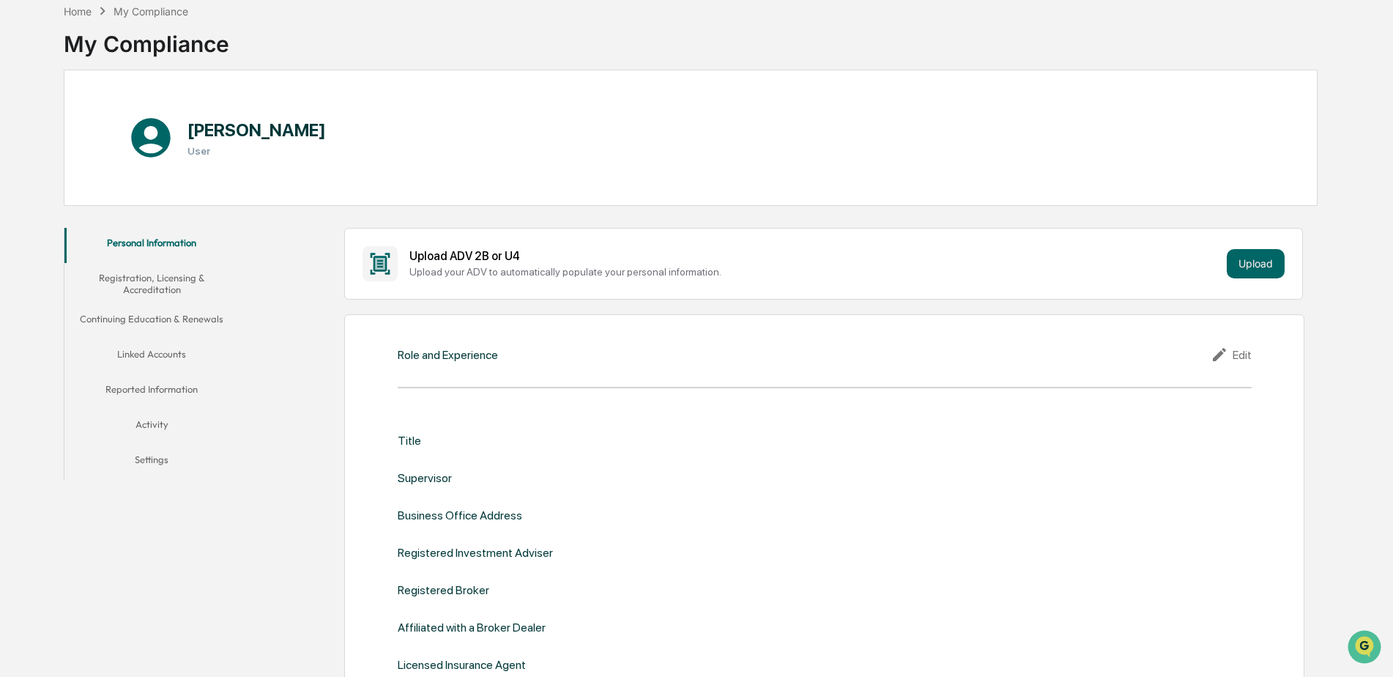
click at [140, 298] on button "Registration, Licensing & Accreditation" at bounding box center [151, 284] width 175 height 42
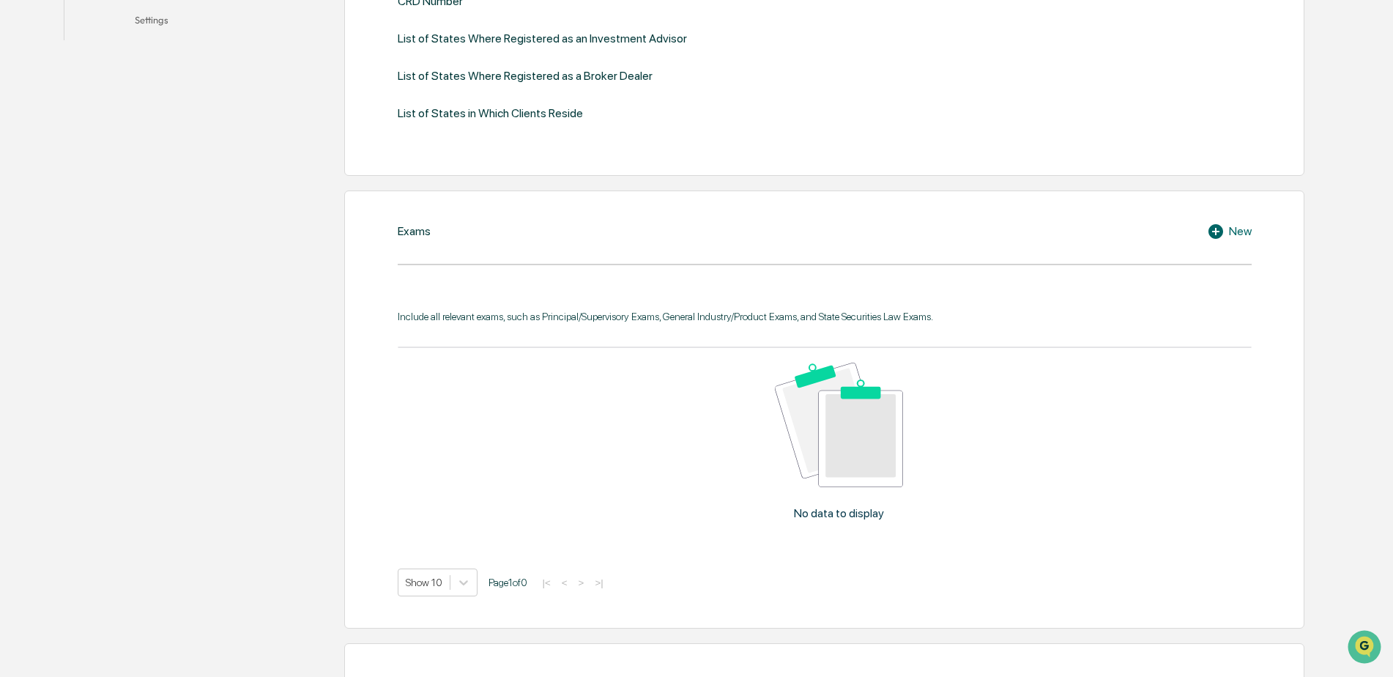
scroll to position [146, 0]
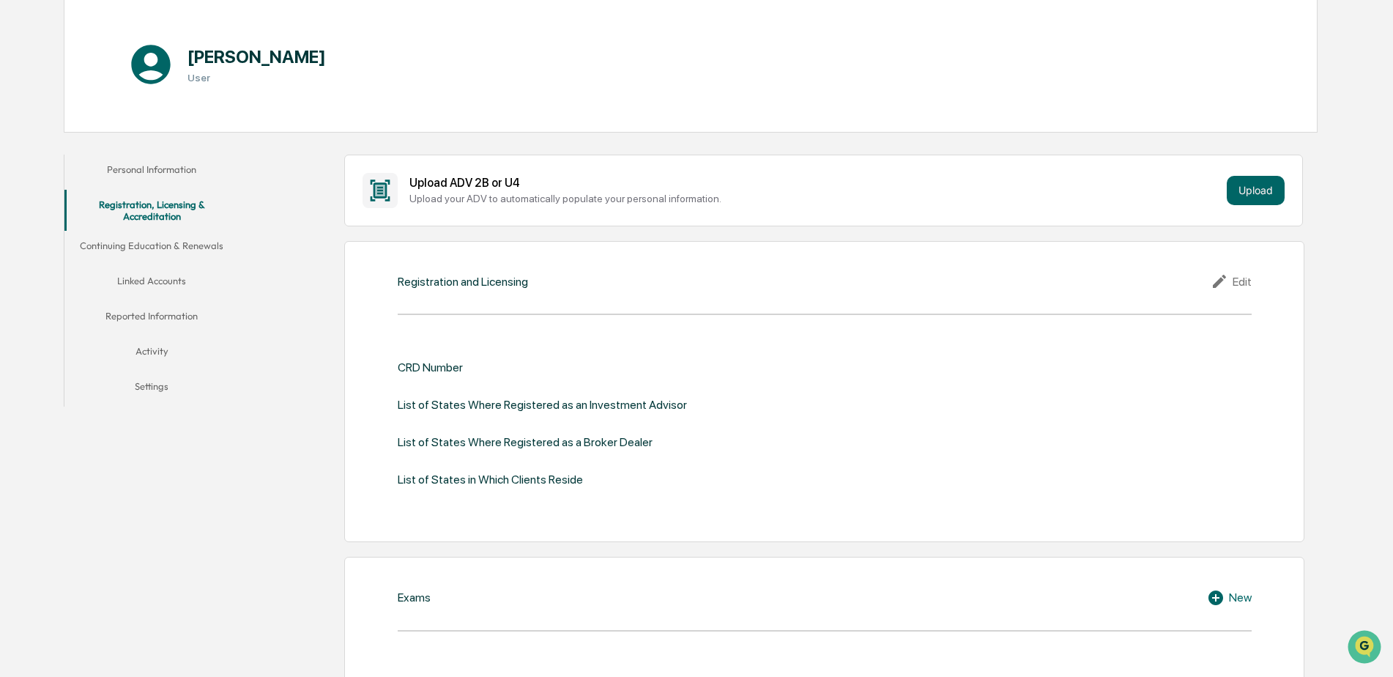
click at [163, 244] on button "Continuing Education & Renewals" at bounding box center [151, 248] width 175 height 35
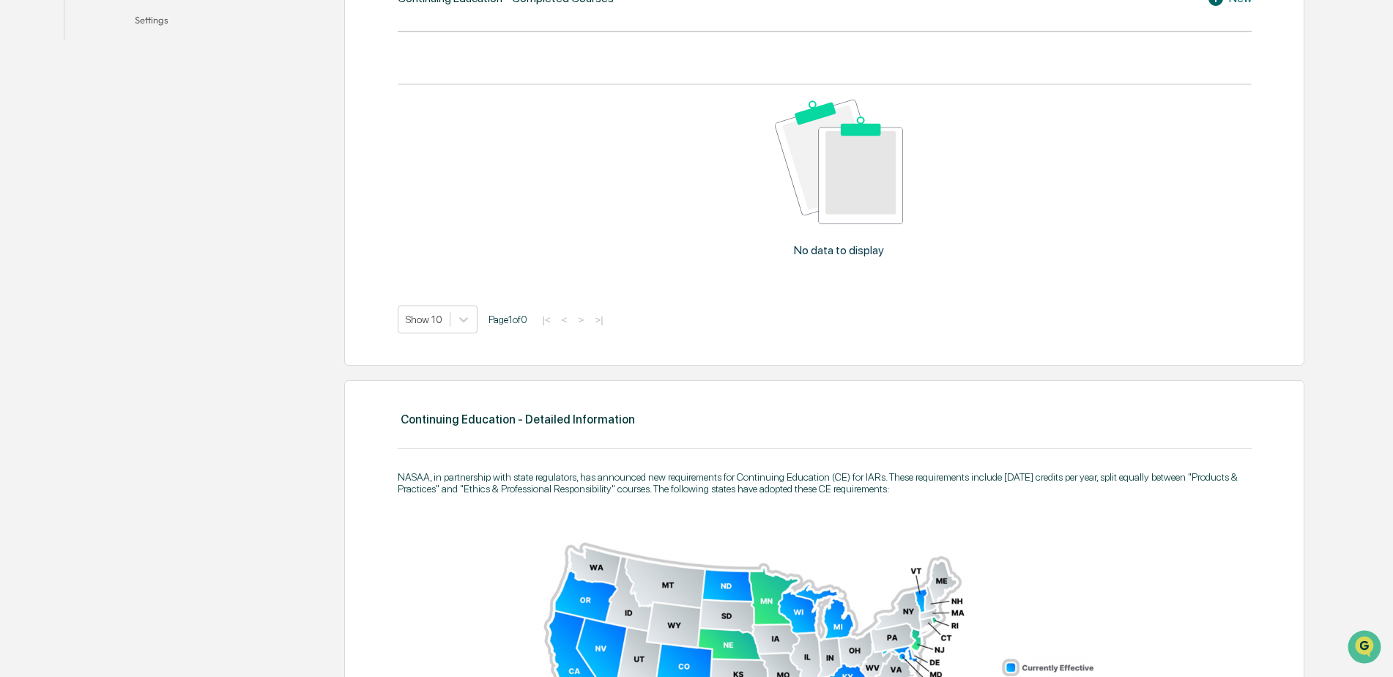
scroll to position [73, 0]
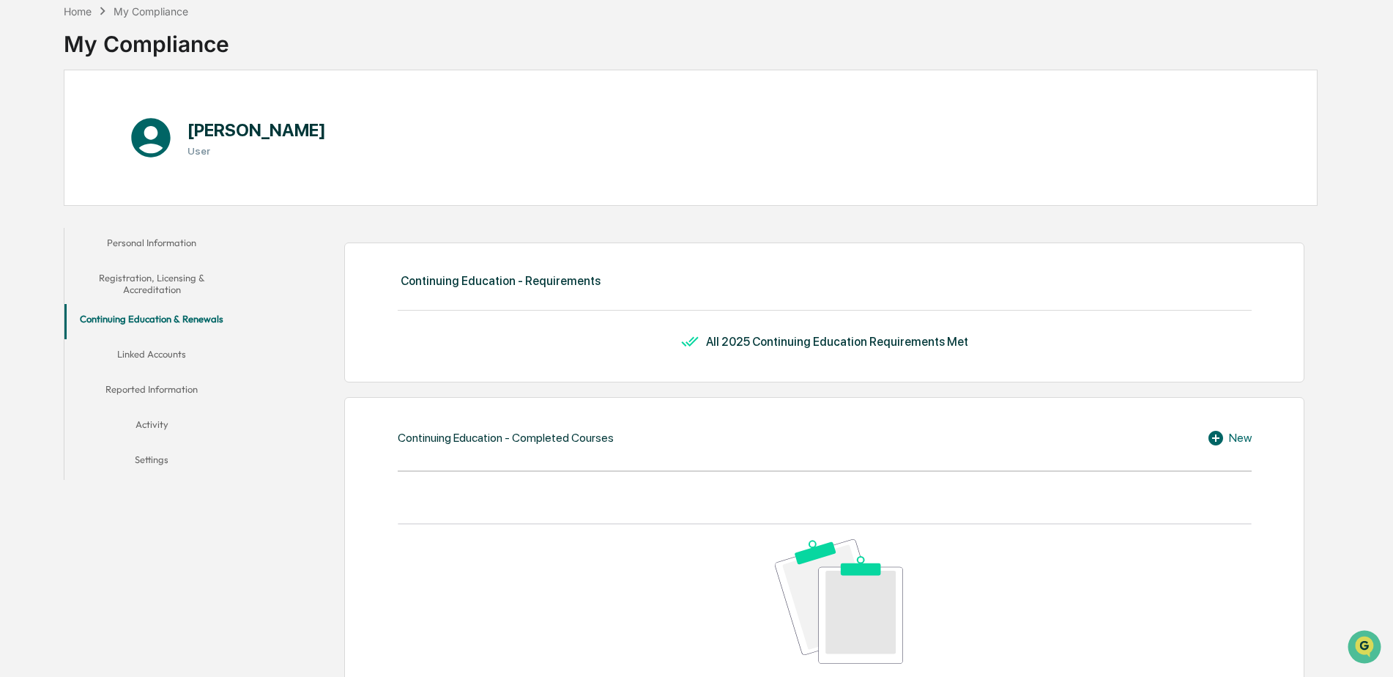
click at [144, 352] on button "Linked Accounts" at bounding box center [151, 356] width 175 height 35
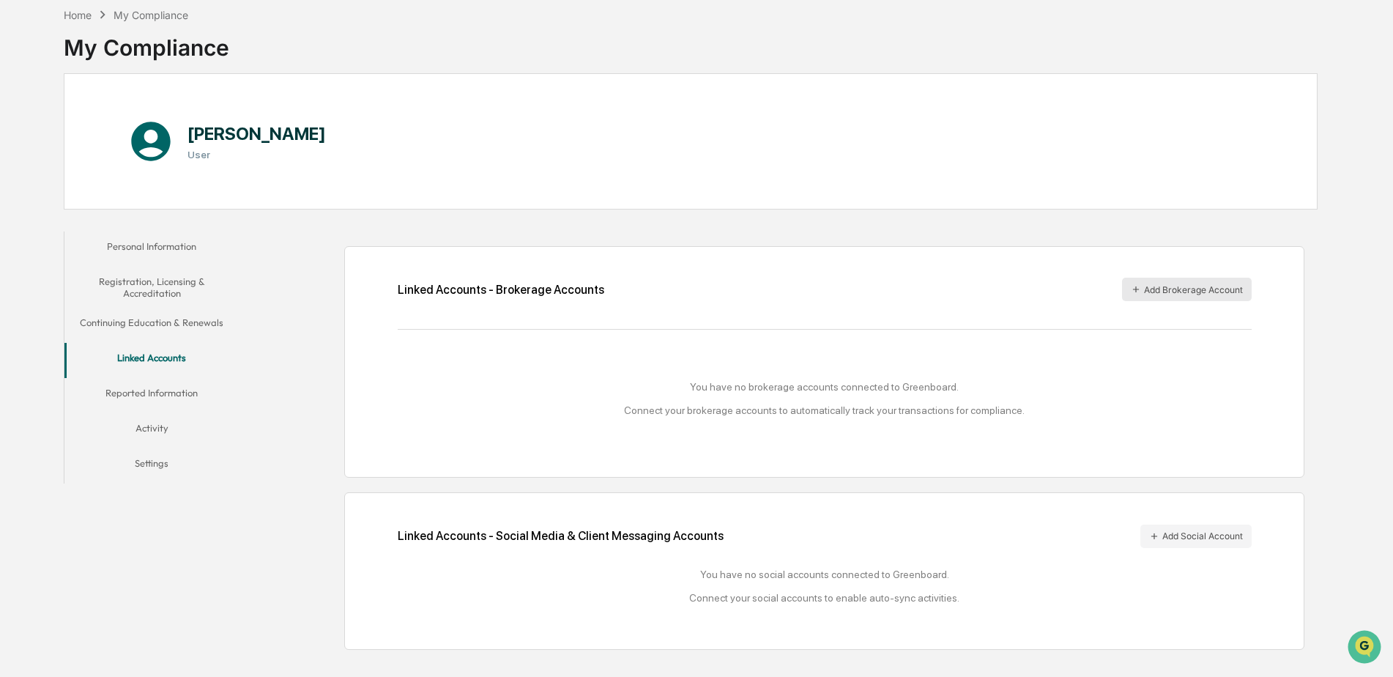
click at [1191, 295] on button "Add Brokerage Account" at bounding box center [1187, 289] width 130 height 23
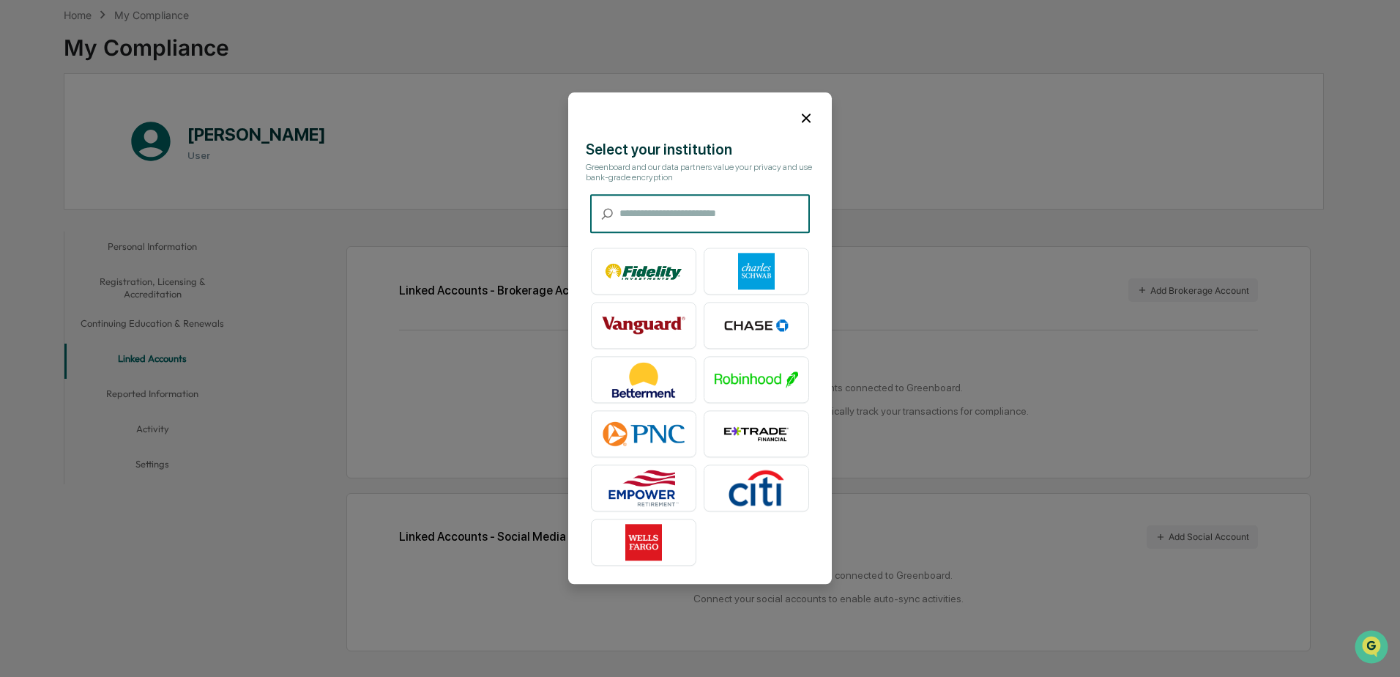
click at [744, 217] on input "text" at bounding box center [715, 214] width 190 height 39
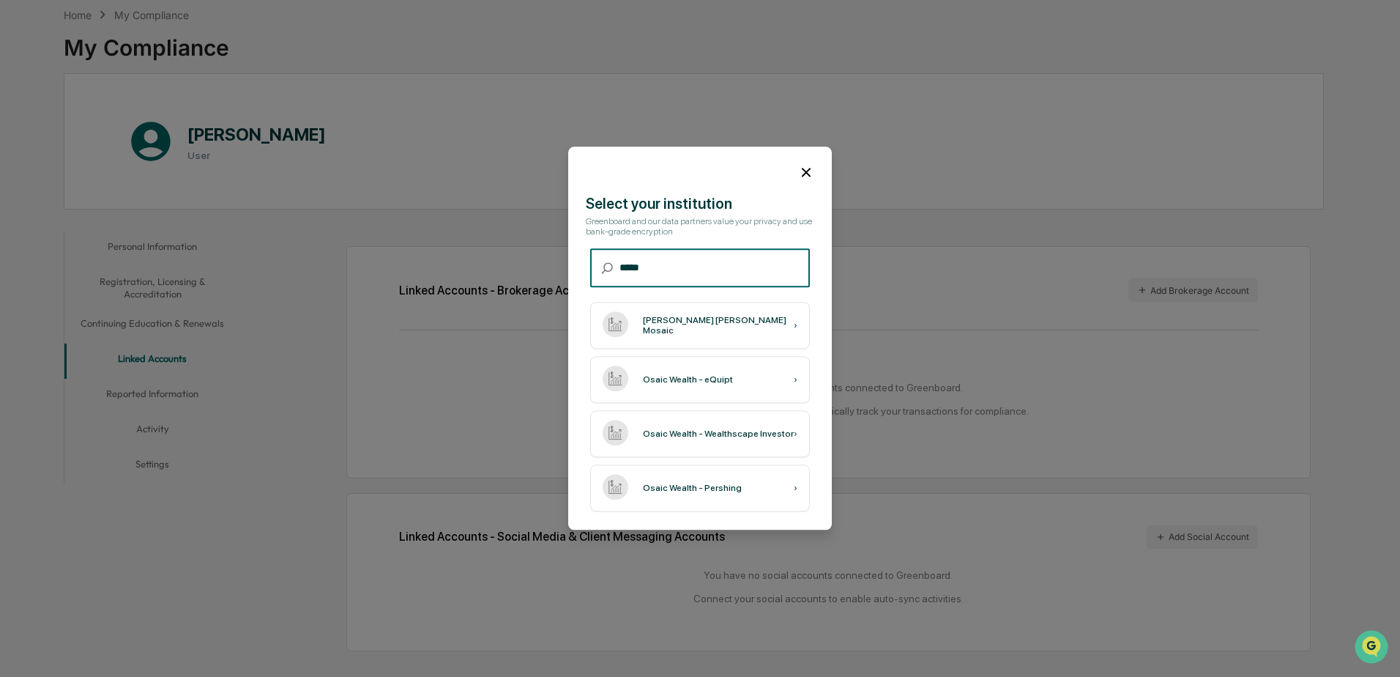
type input "*****"
click at [803, 175] on icon at bounding box center [806, 172] width 9 height 9
